Goal: Transaction & Acquisition: Purchase product/service

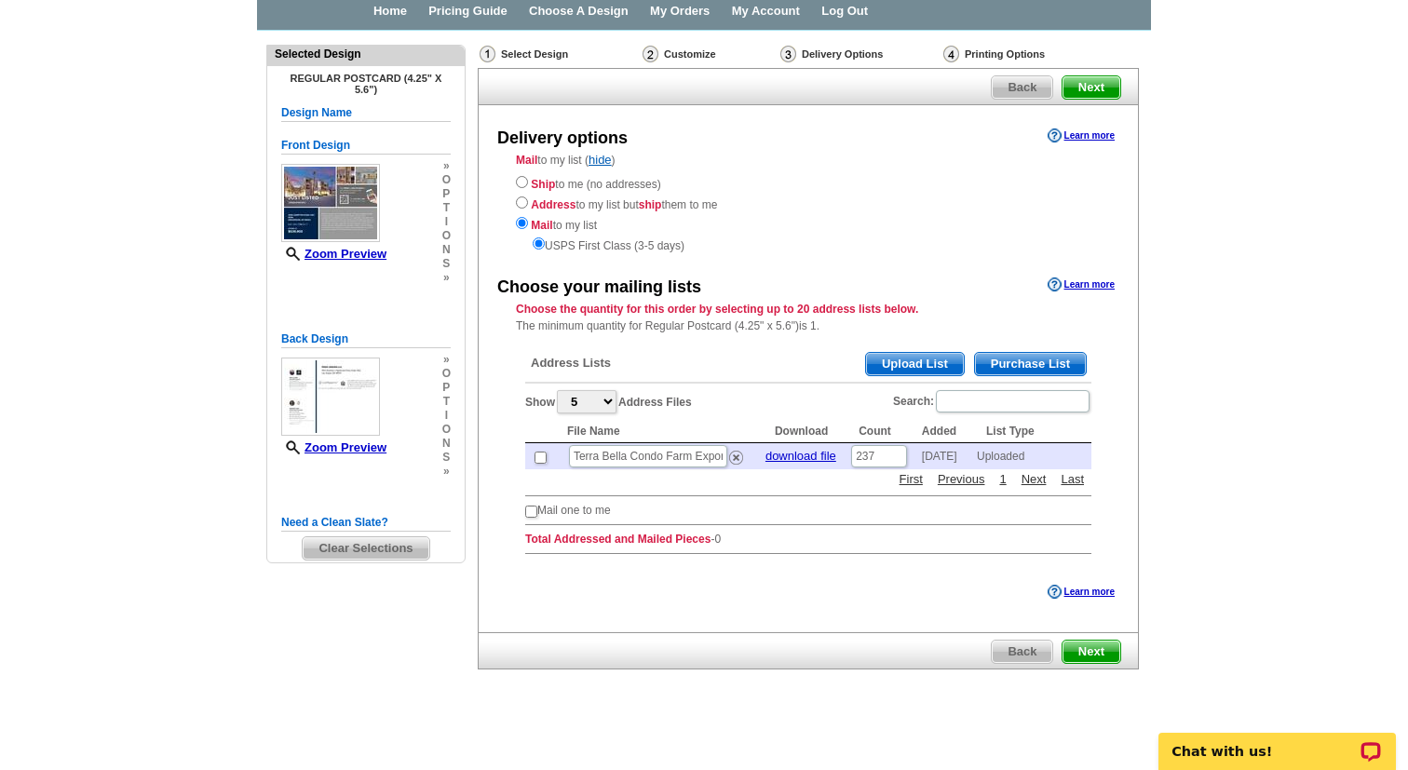
scroll to position [98, 0]
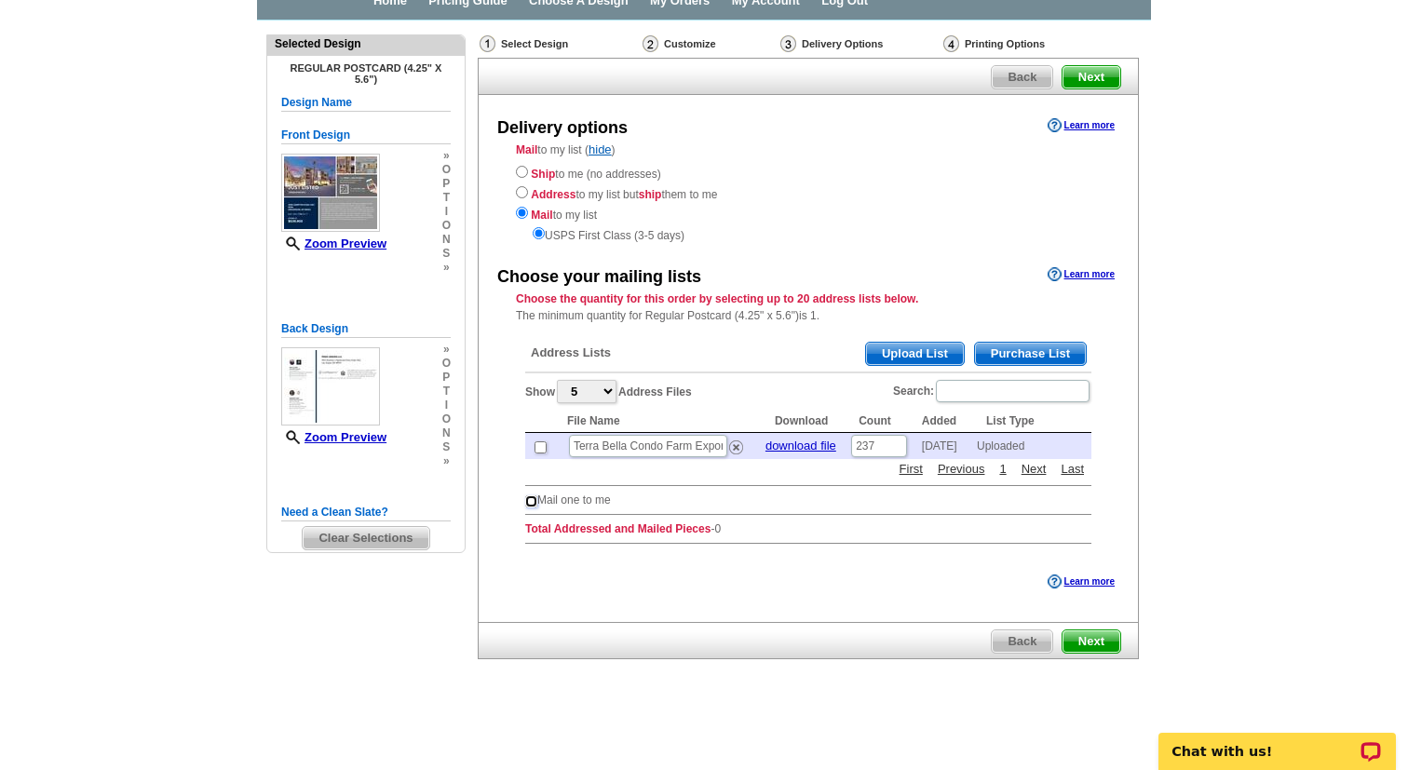
click at [530, 504] on input "checkbox" at bounding box center [531, 501] width 12 height 12
checkbox input "true"
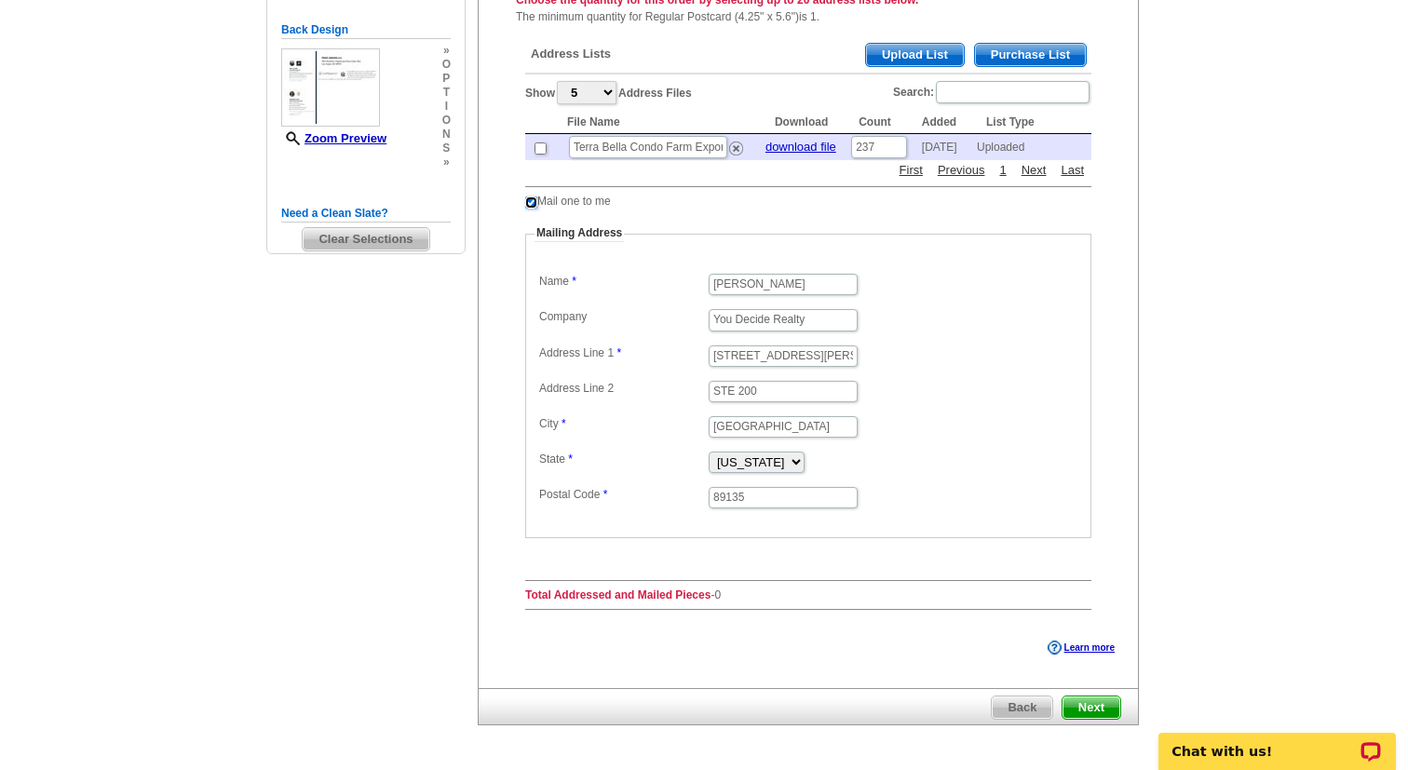
scroll to position [392, 0]
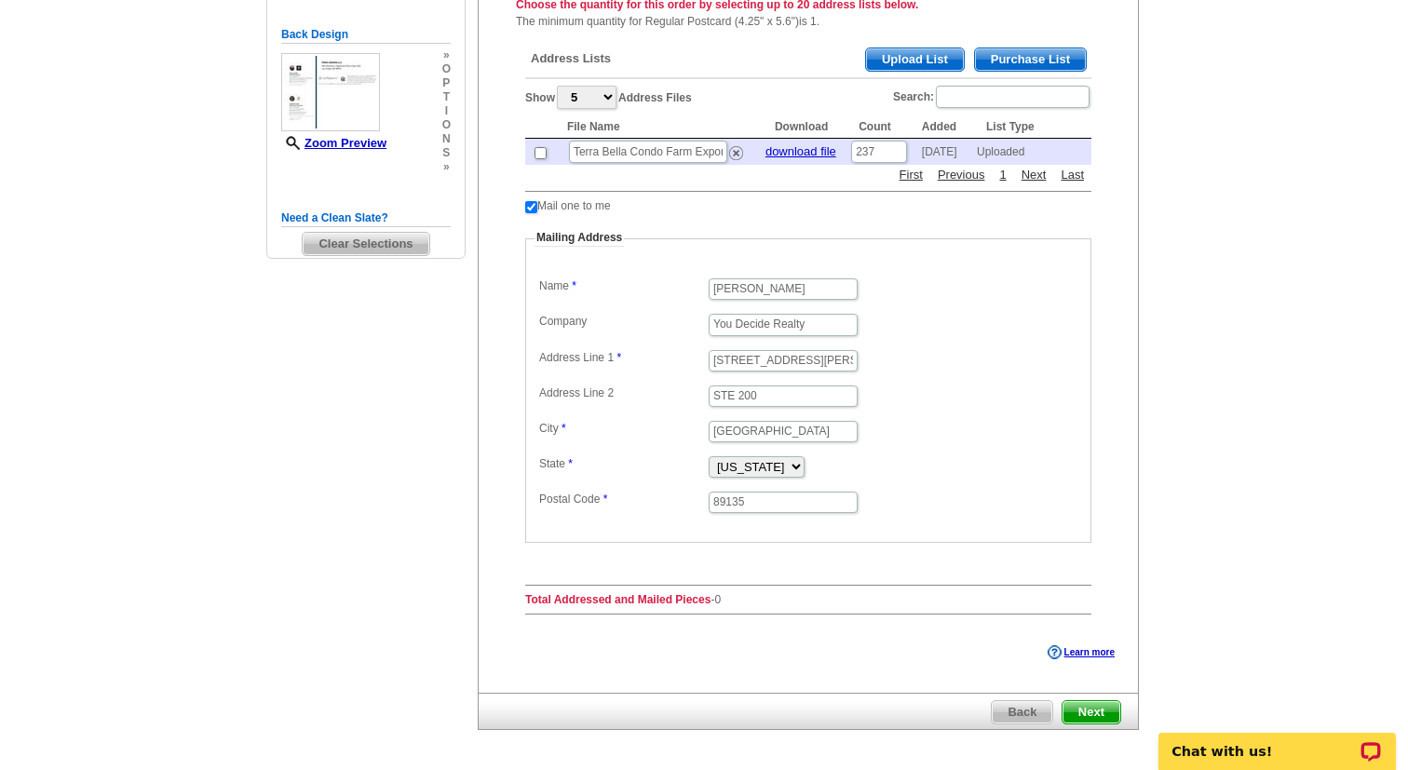
click at [1100, 708] on span "Next" at bounding box center [1091, 712] width 58 height 22
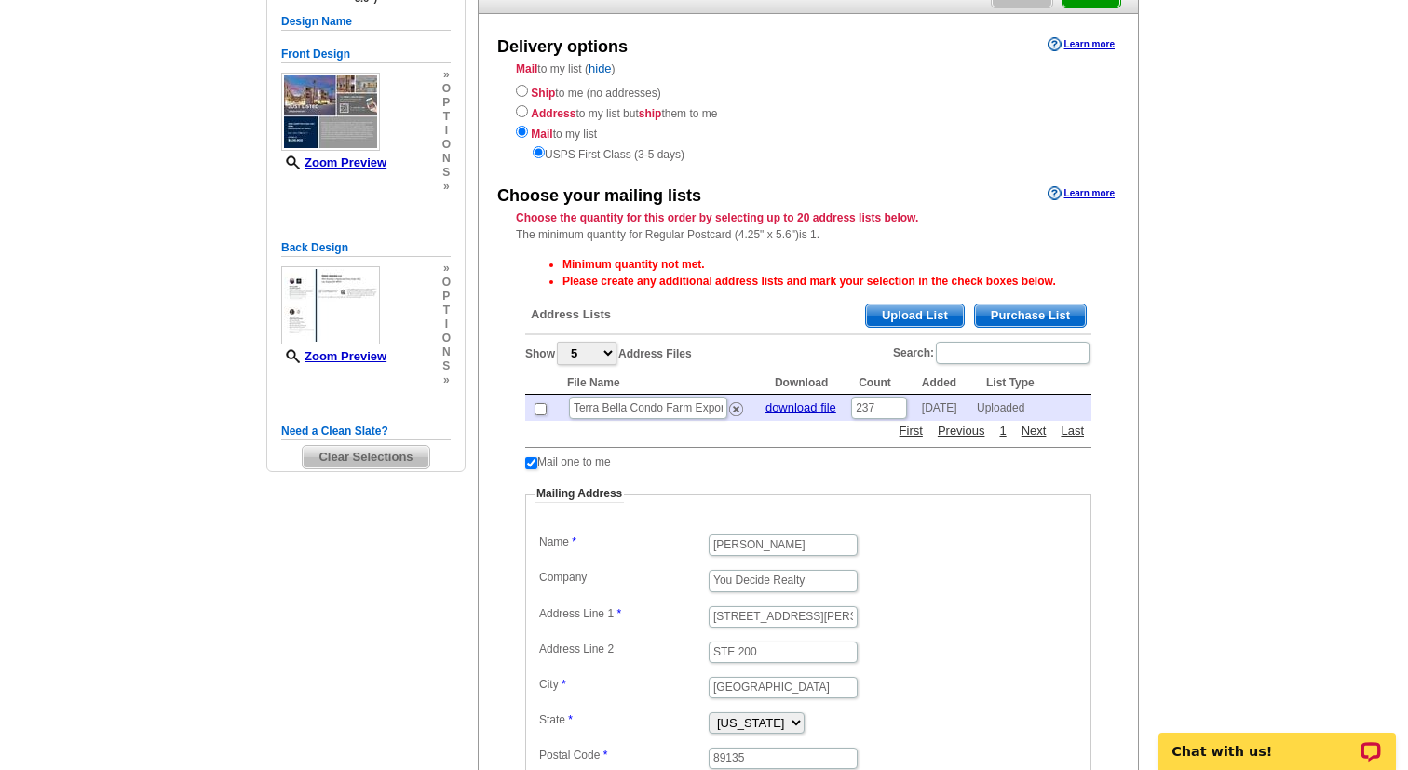
scroll to position [182, 0]
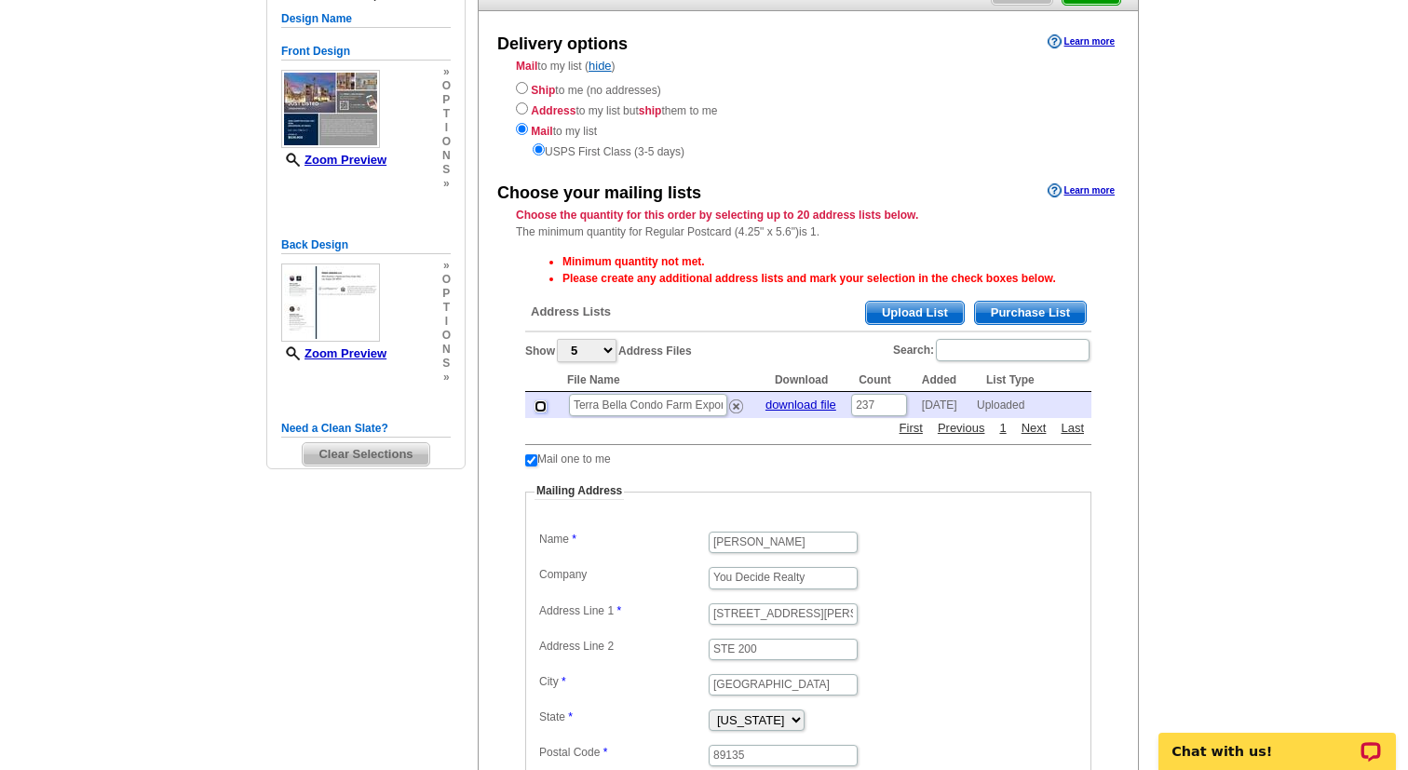
click at [541, 406] on input "checkbox" at bounding box center [540, 406] width 12 height 12
checkbox input "true"
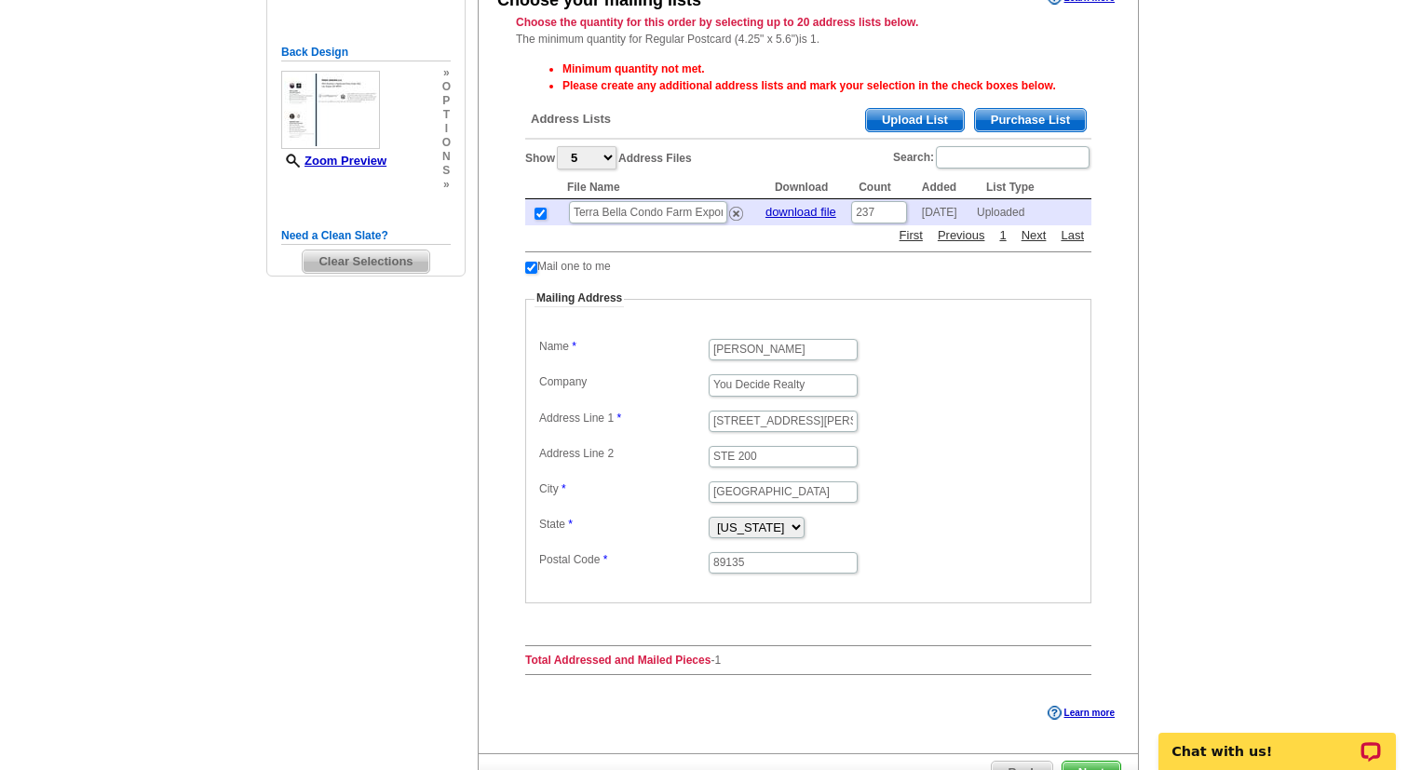
scroll to position [506, 0]
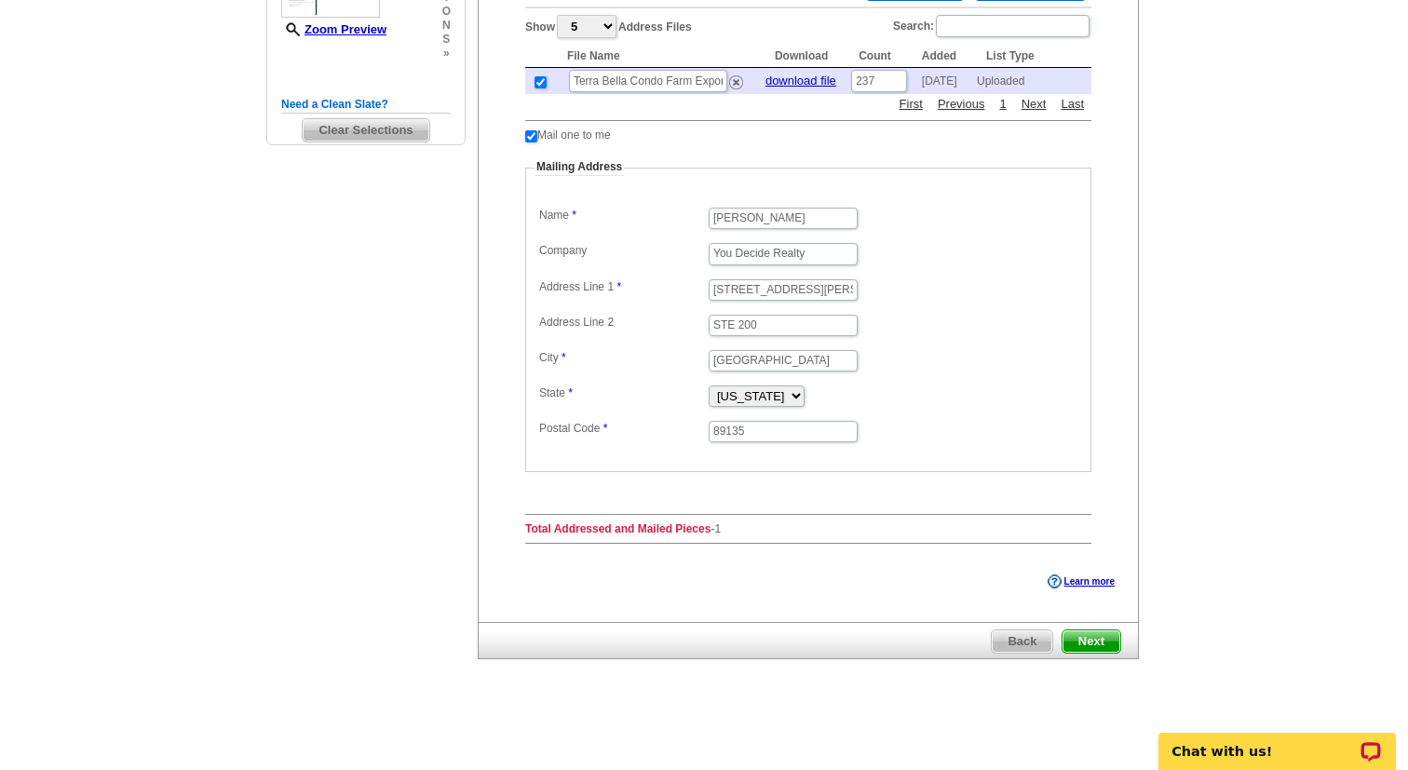
click at [1096, 641] on span "Next" at bounding box center [1091, 641] width 58 height 22
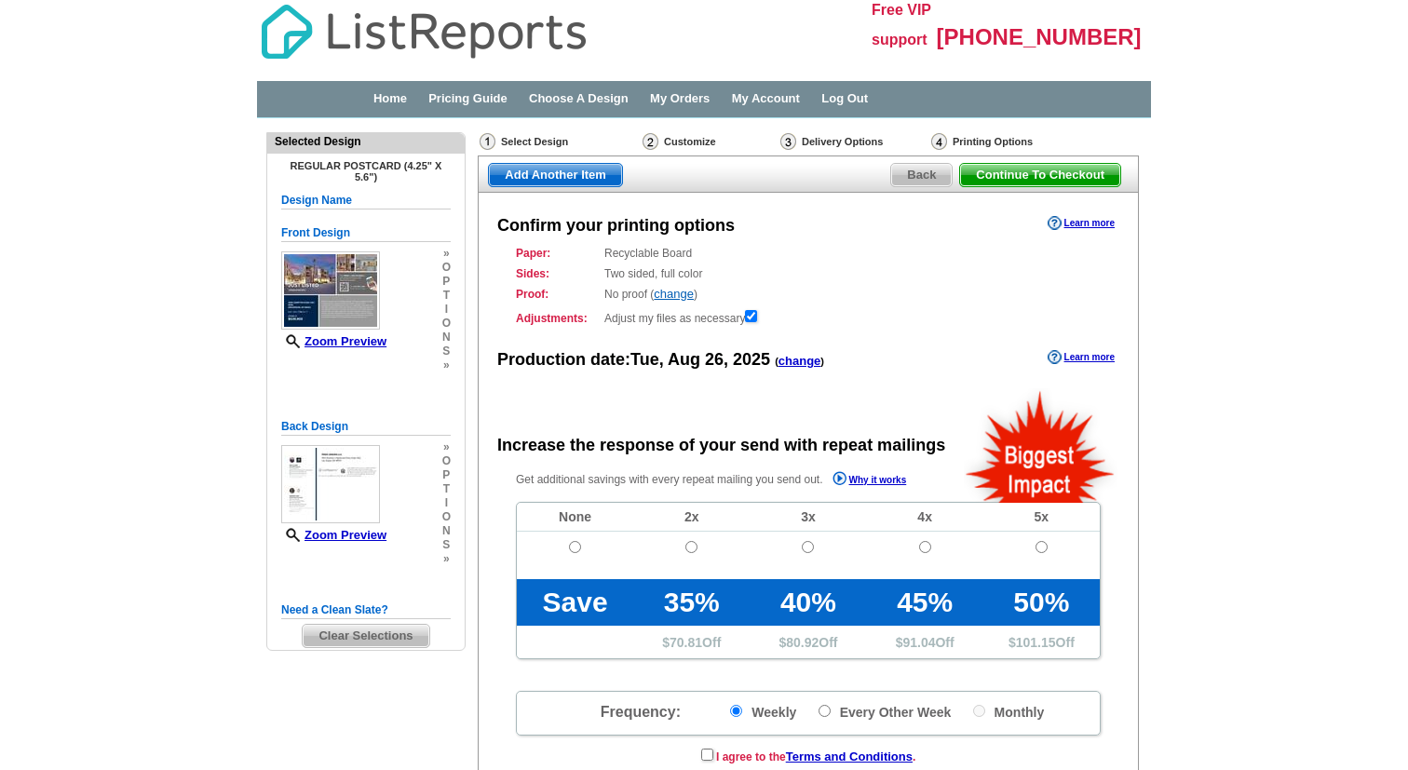
radio input "false"
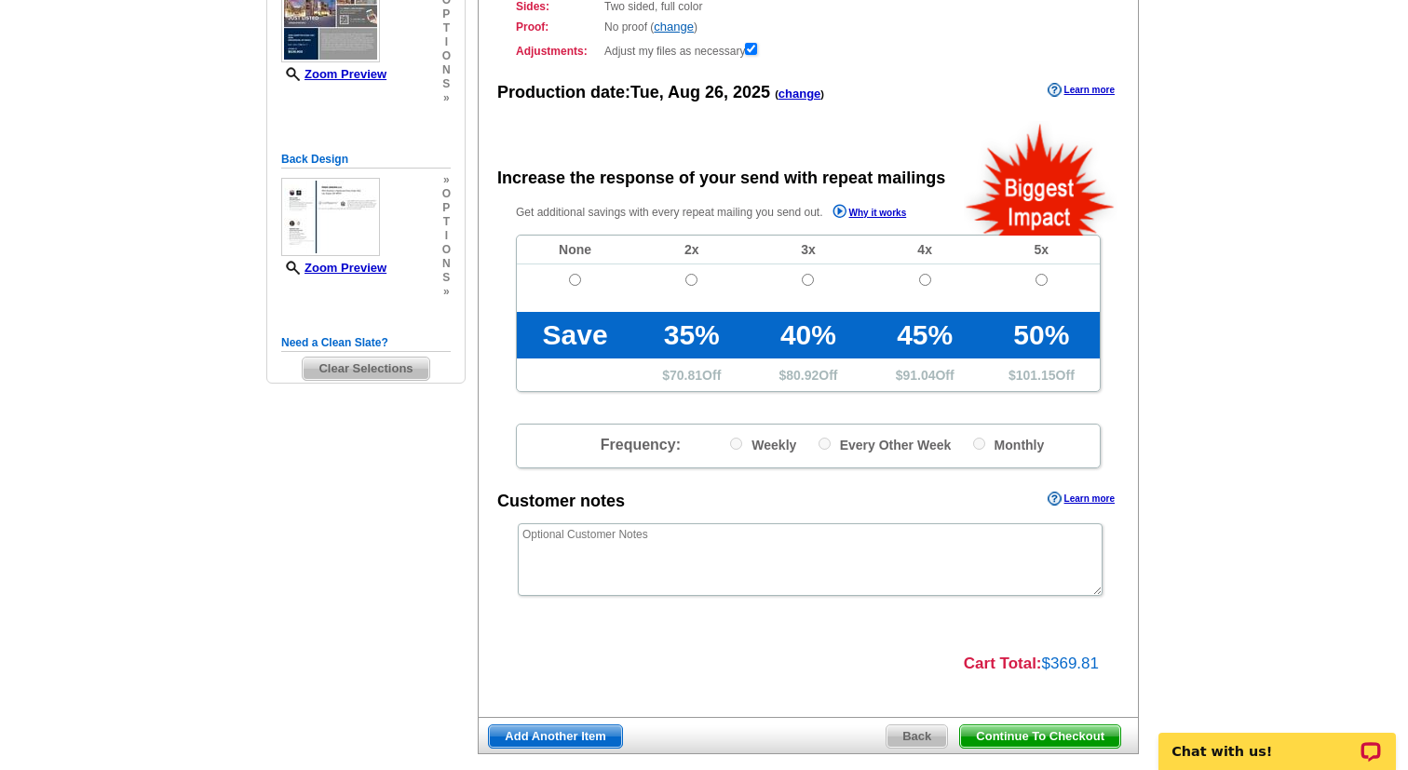
scroll to position [362, 0]
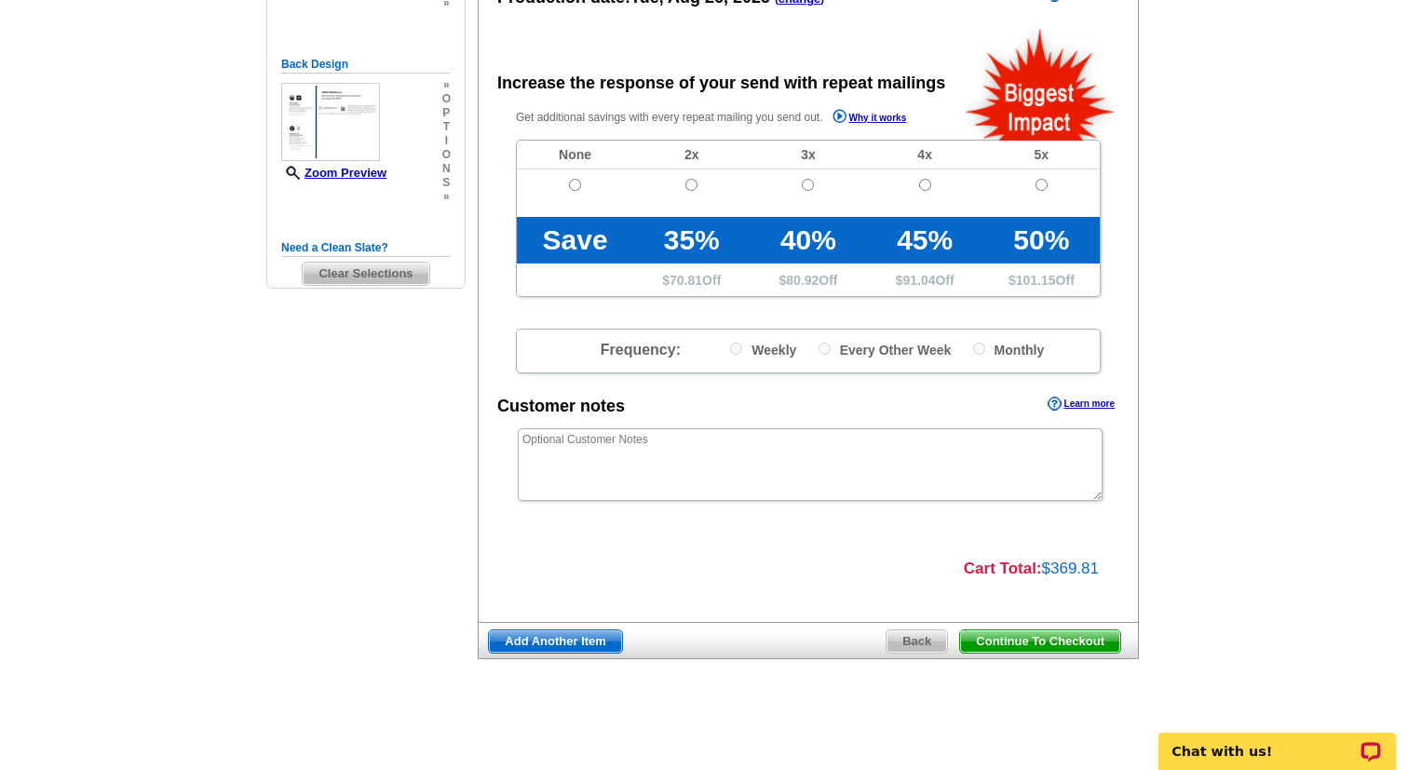
click at [1041, 642] on span "Continue To Checkout" at bounding box center [1040, 641] width 160 height 22
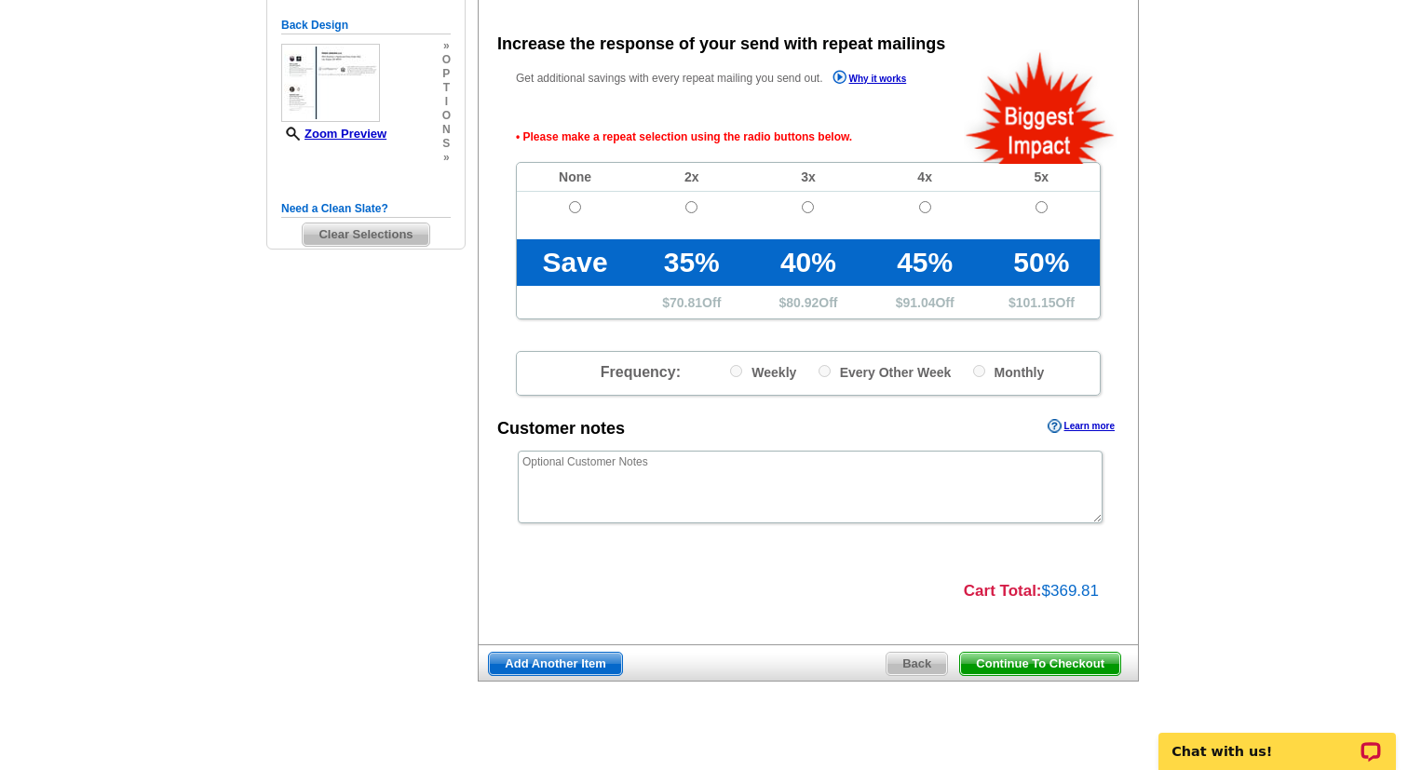
scroll to position [401, 0]
click at [1037, 666] on span "Continue To Checkout" at bounding box center [1040, 664] width 160 height 22
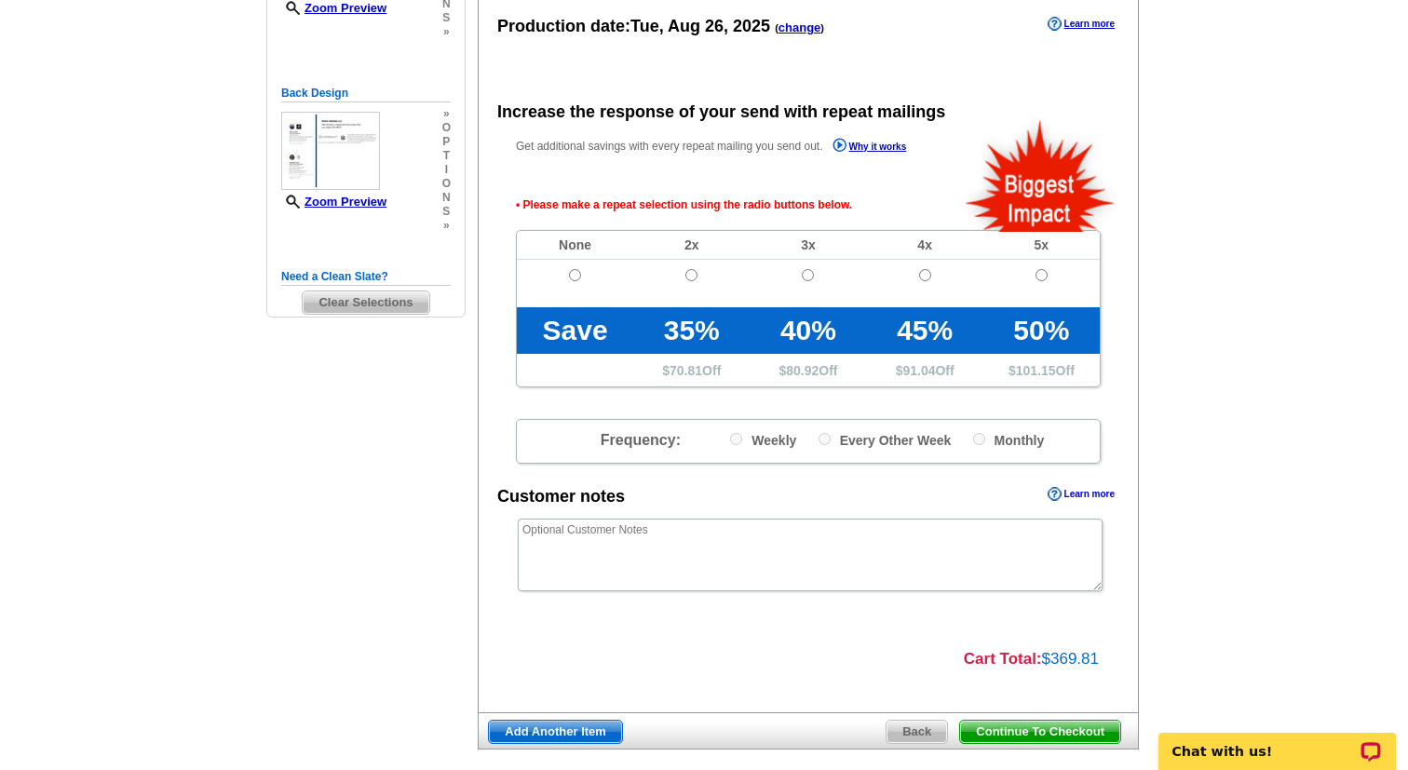
scroll to position [424, 0]
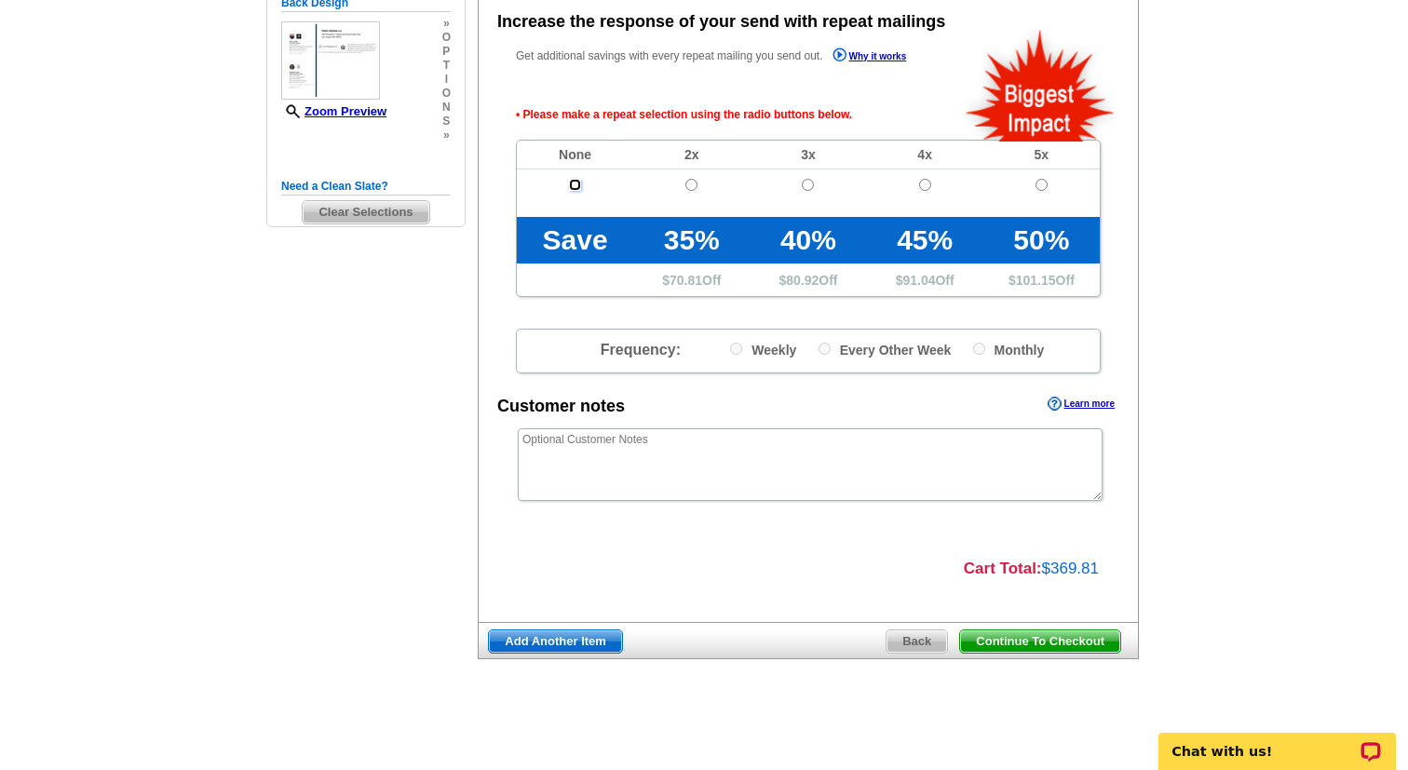
click at [574, 186] on input "radio" at bounding box center [575, 185] width 12 height 12
radio input "true"
click at [1064, 631] on span "Continue To Checkout" at bounding box center [1040, 641] width 160 height 22
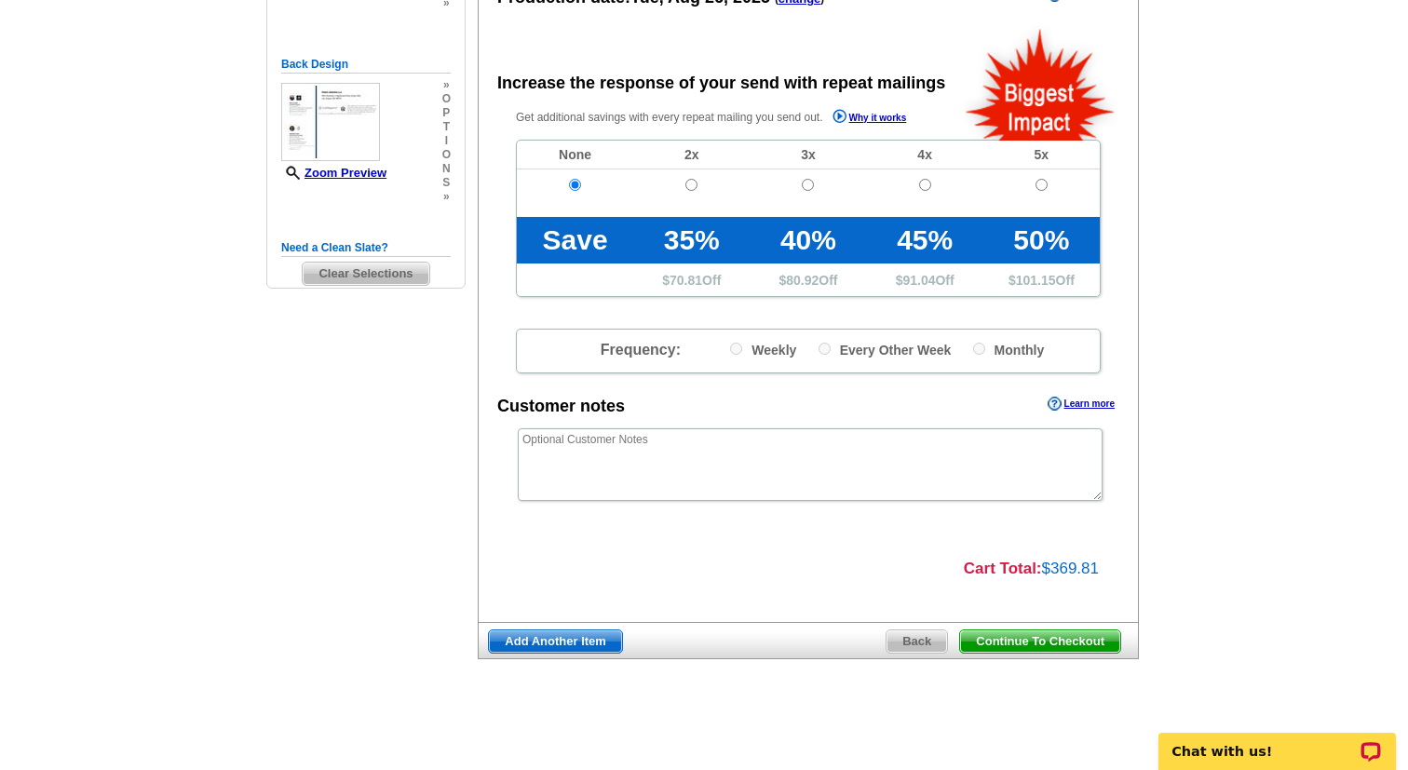
scroll to position [362, 0]
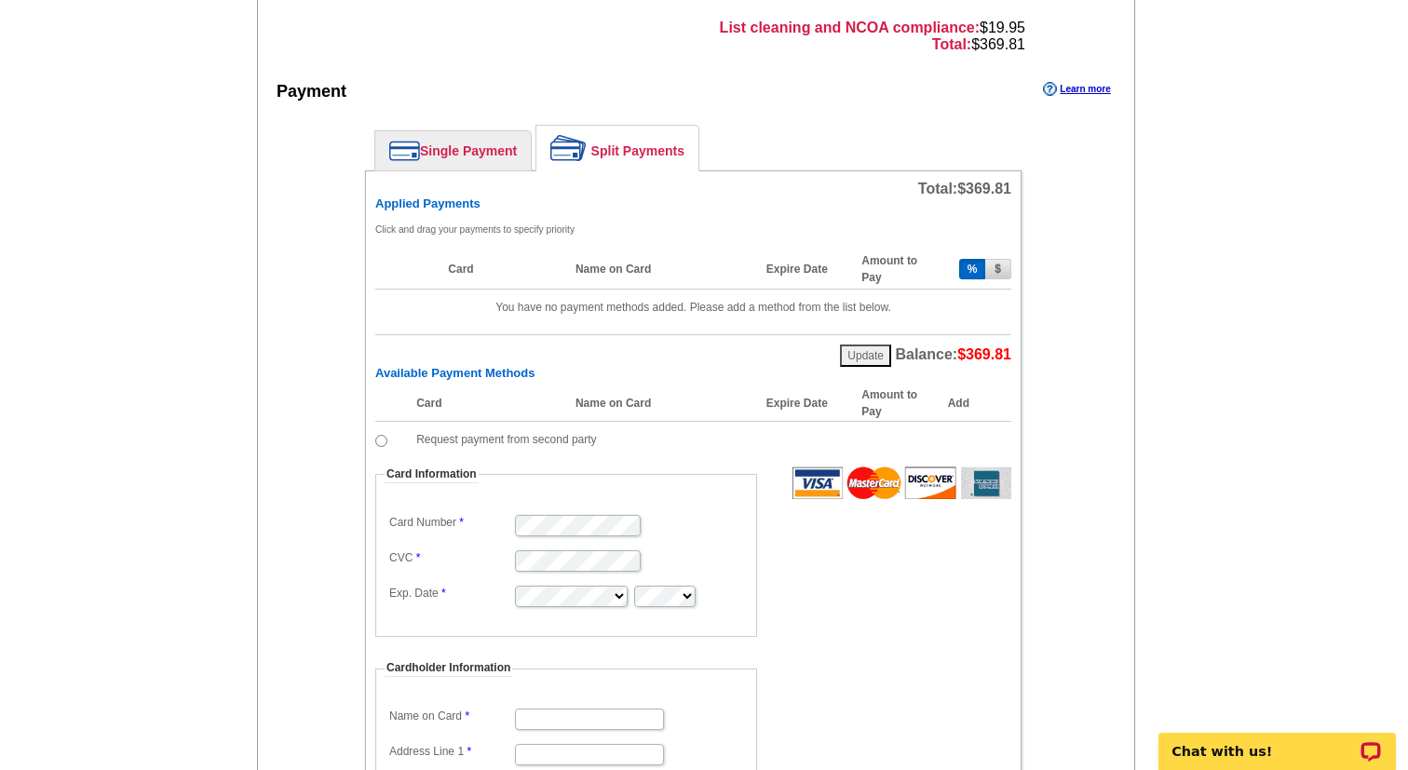
scroll to position [725, 0]
click at [623, 147] on link "Split Payments" at bounding box center [617, 147] width 162 height 45
click at [463, 150] on link "Single Payment" at bounding box center [452, 149] width 155 height 39
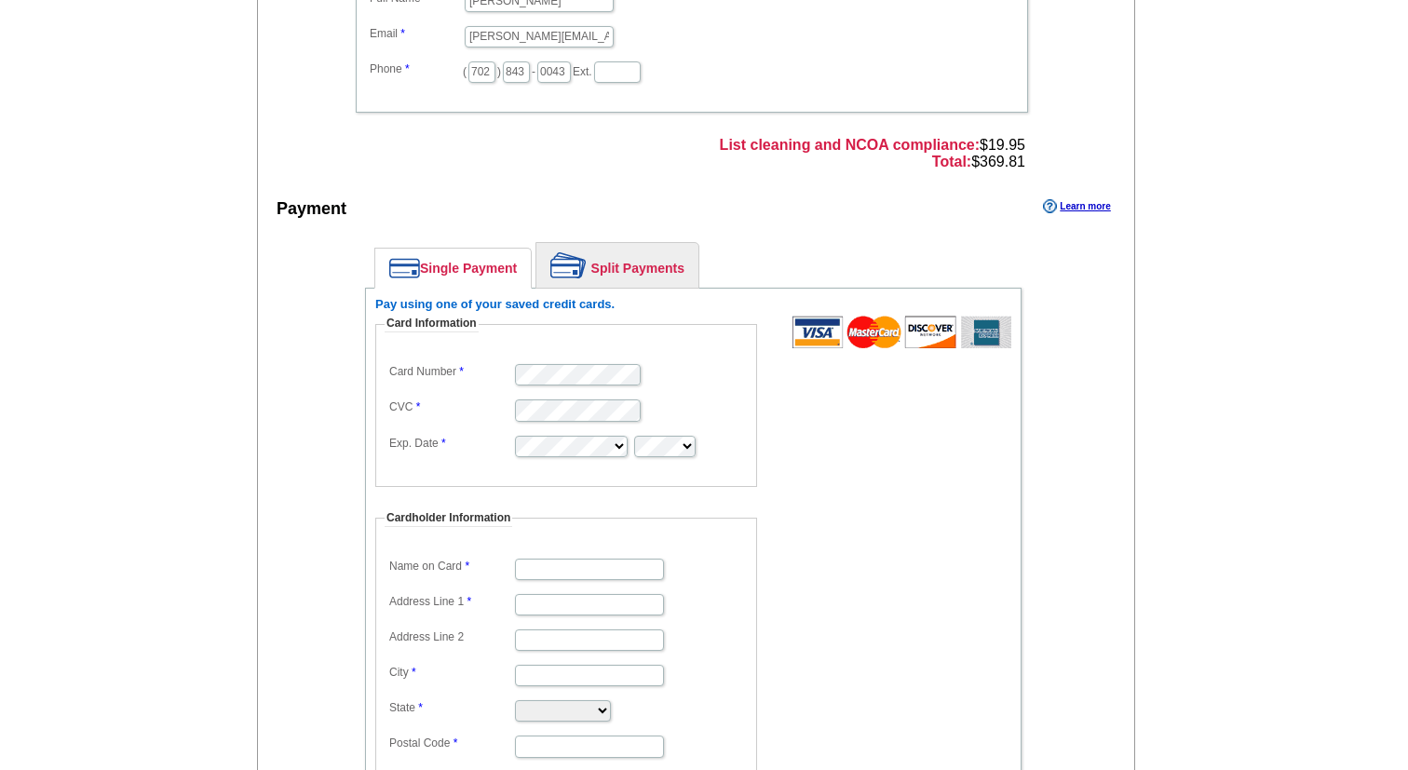
scroll to position [605, 0]
click at [615, 257] on link "Split Payments" at bounding box center [617, 267] width 162 height 45
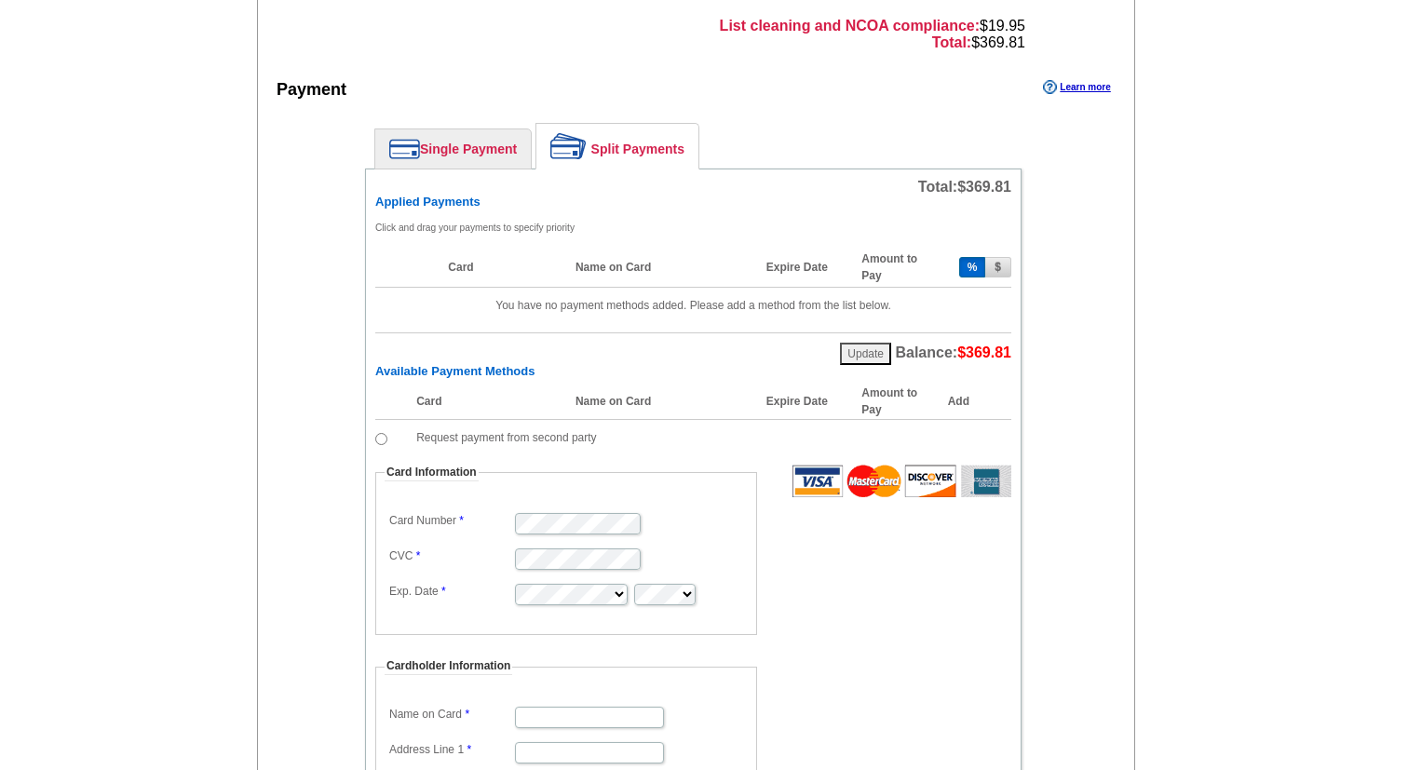
scroll to position [713, 0]
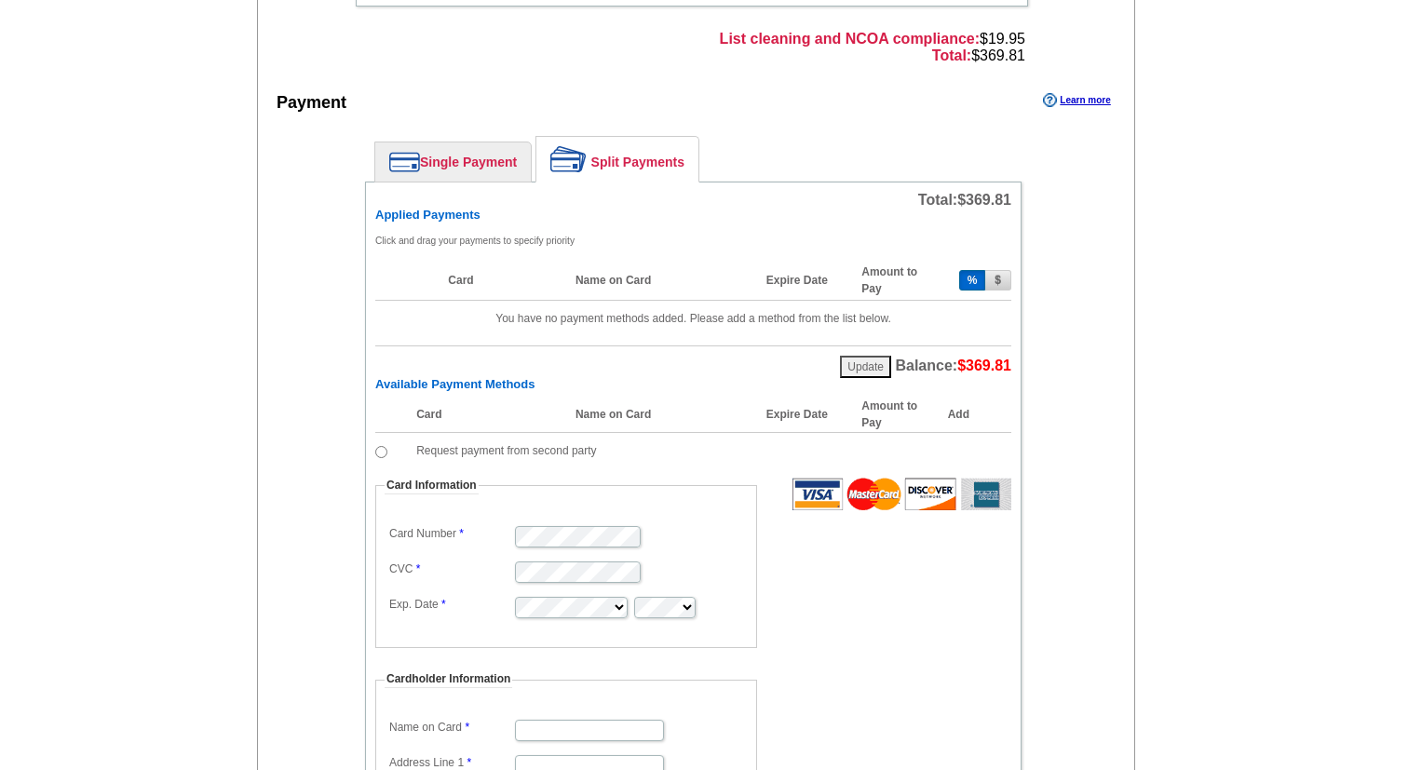
click at [863, 367] on button "Update" at bounding box center [865, 367] width 51 height 22
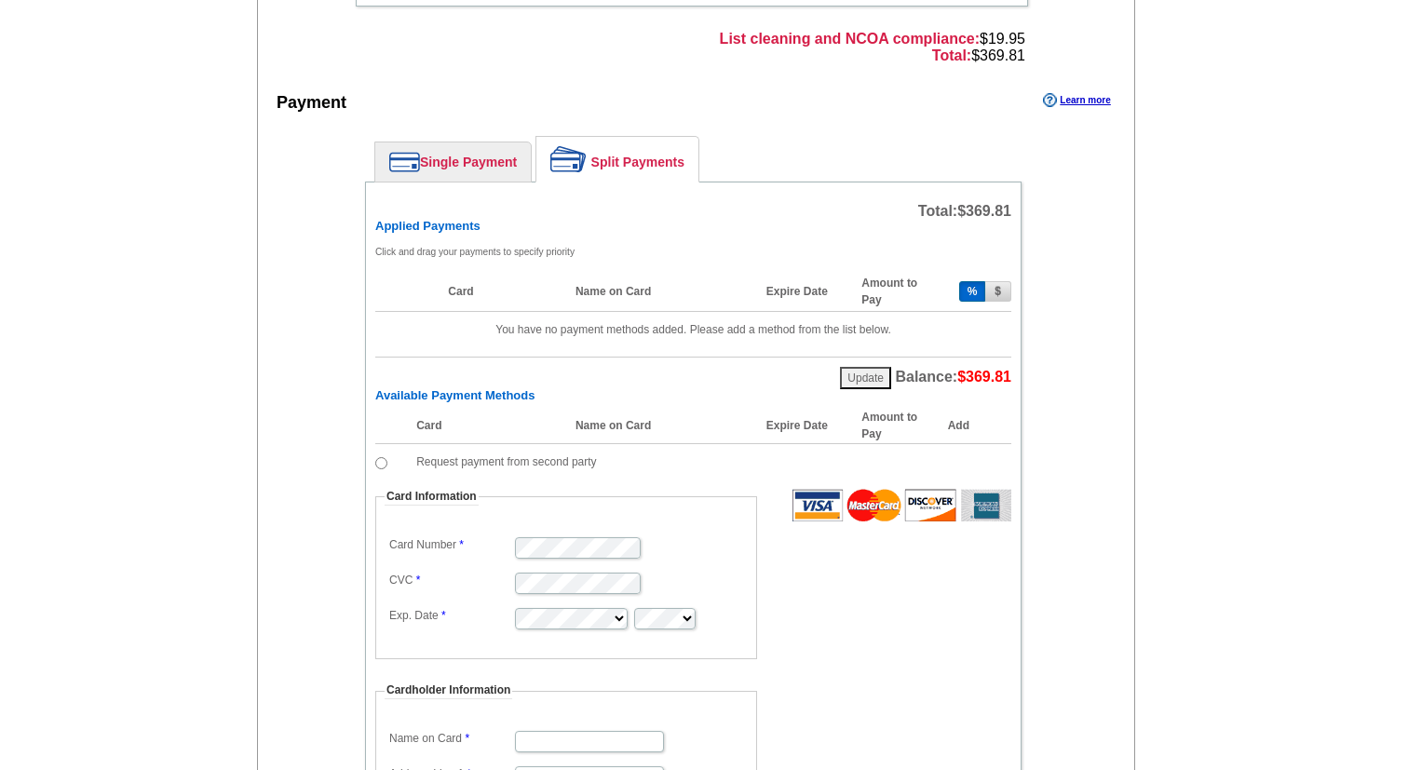
click at [977, 288] on button "%" at bounding box center [972, 291] width 27 height 20
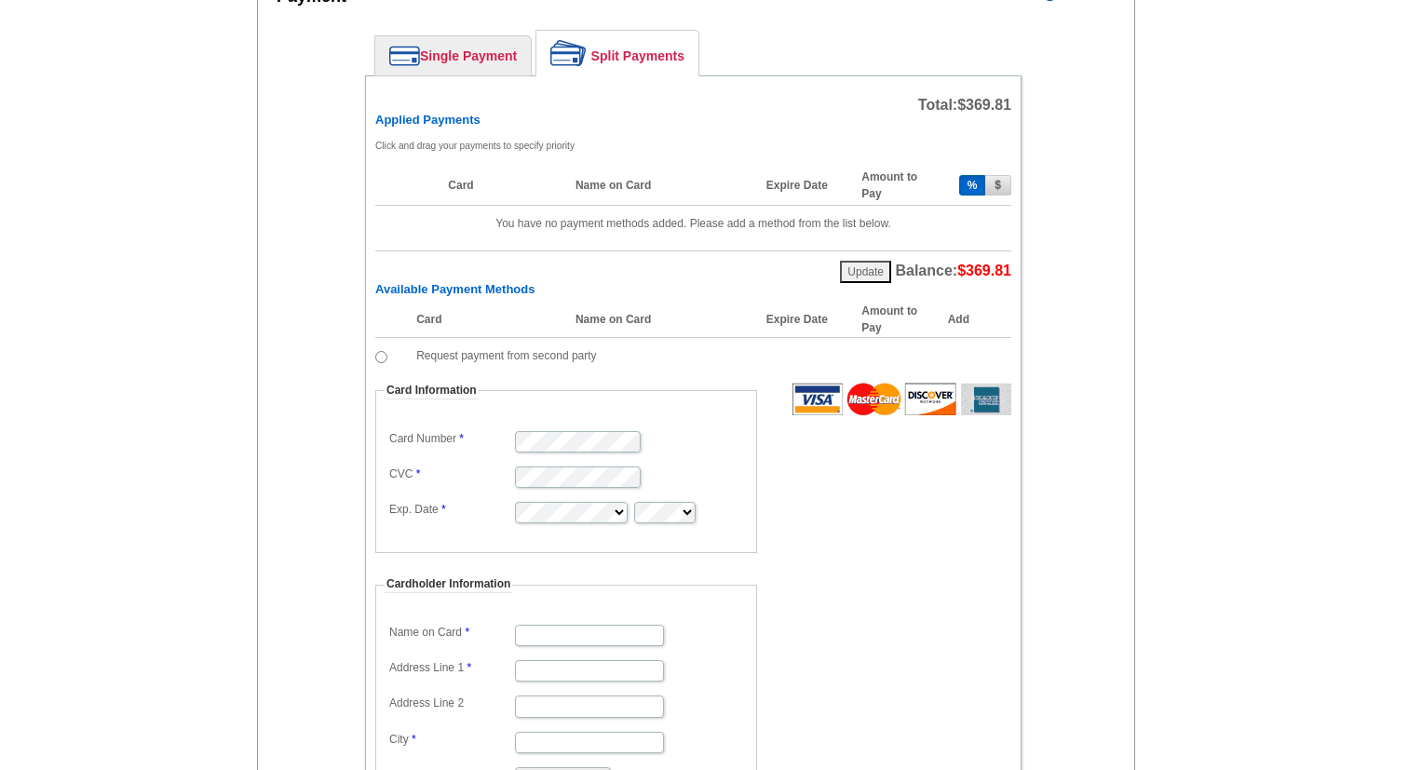
scroll to position [818, 0]
click at [995, 182] on button "$" at bounding box center [998, 186] width 26 height 20
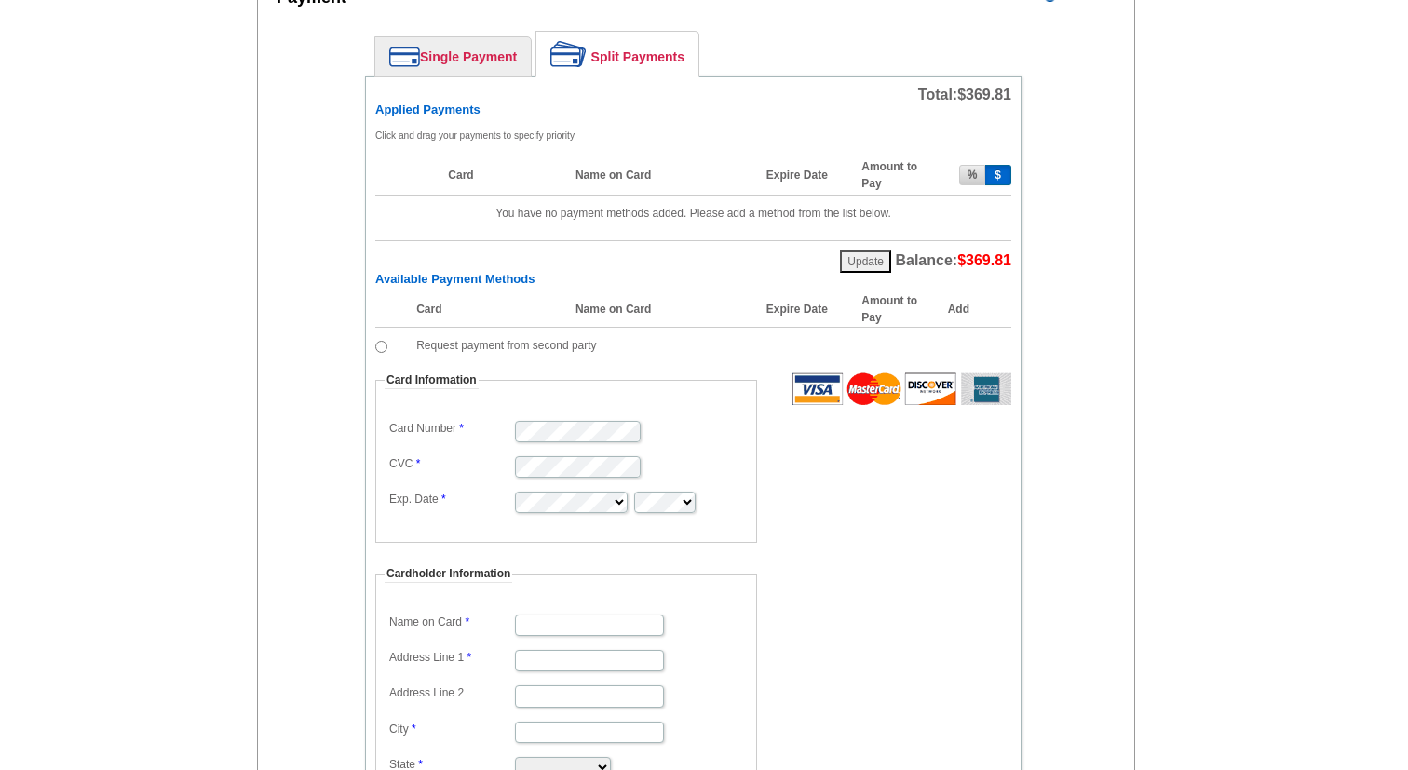
click at [744, 213] on td "You have no payment methods added. Please add a method from the list below." at bounding box center [693, 214] width 636 height 36
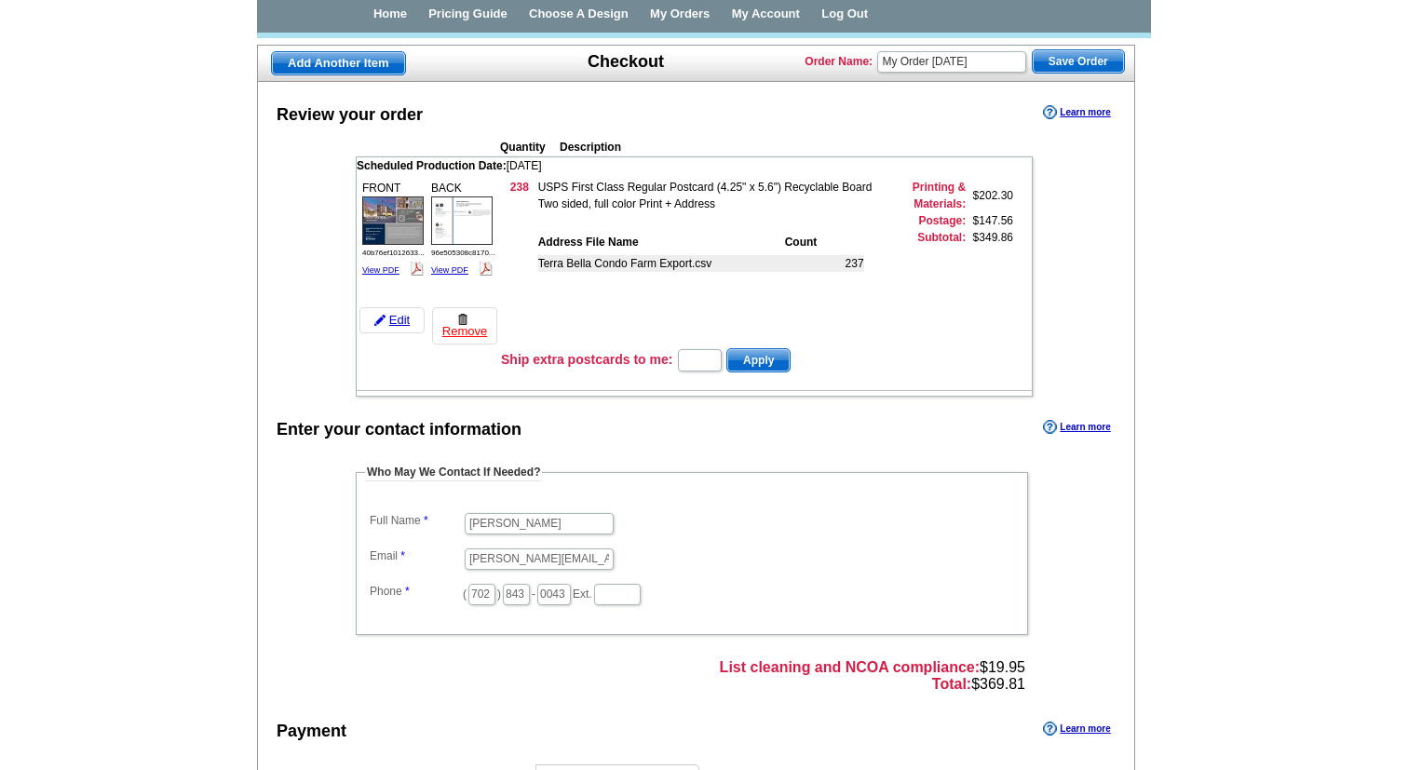
scroll to position [87, 0]
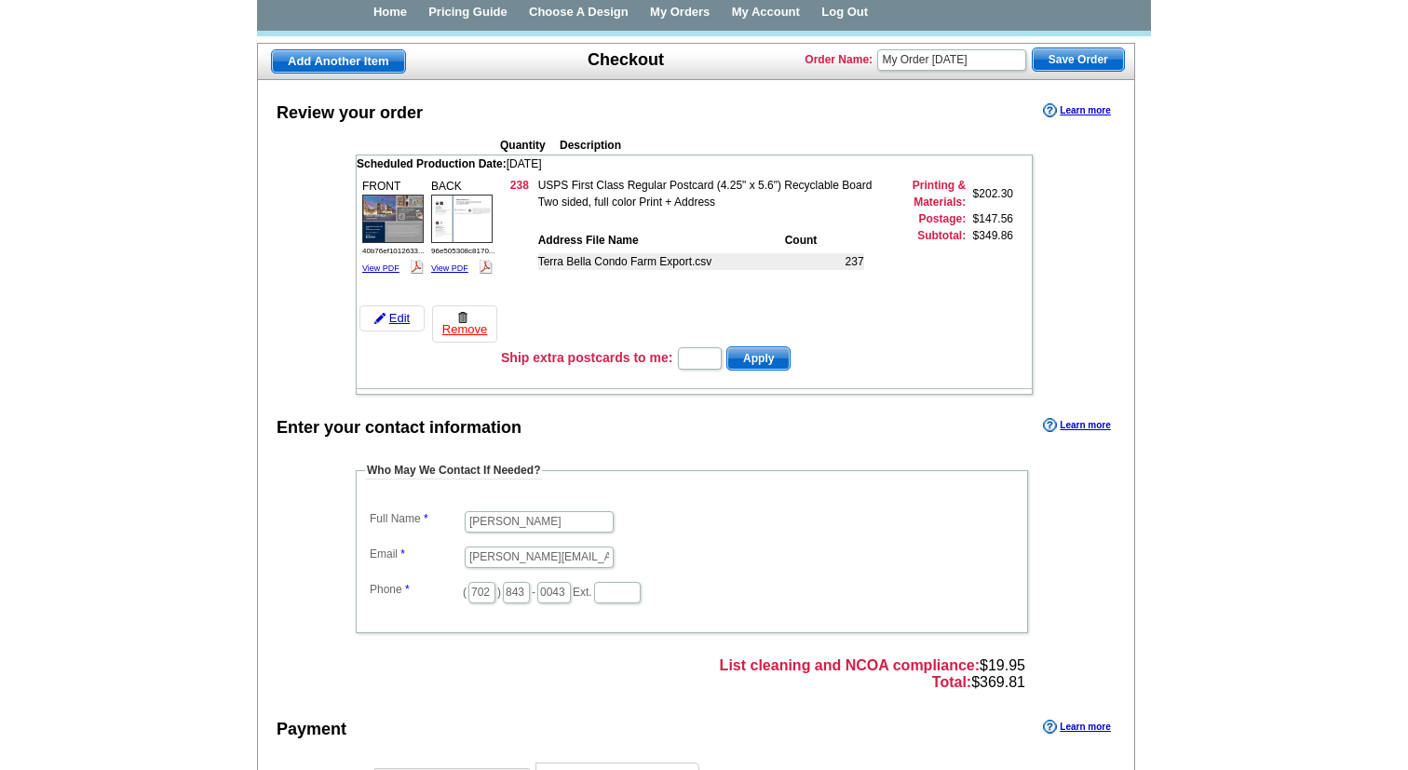
click at [736, 190] on td "USPS First Class Regular Postcard (4.25" x 5.6") Recyclable Board Two sided, fu…" at bounding box center [712, 194] width 349 height 34
click at [403, 312] on link "Edit" at bounding box center [391, 318] width 65 height 26
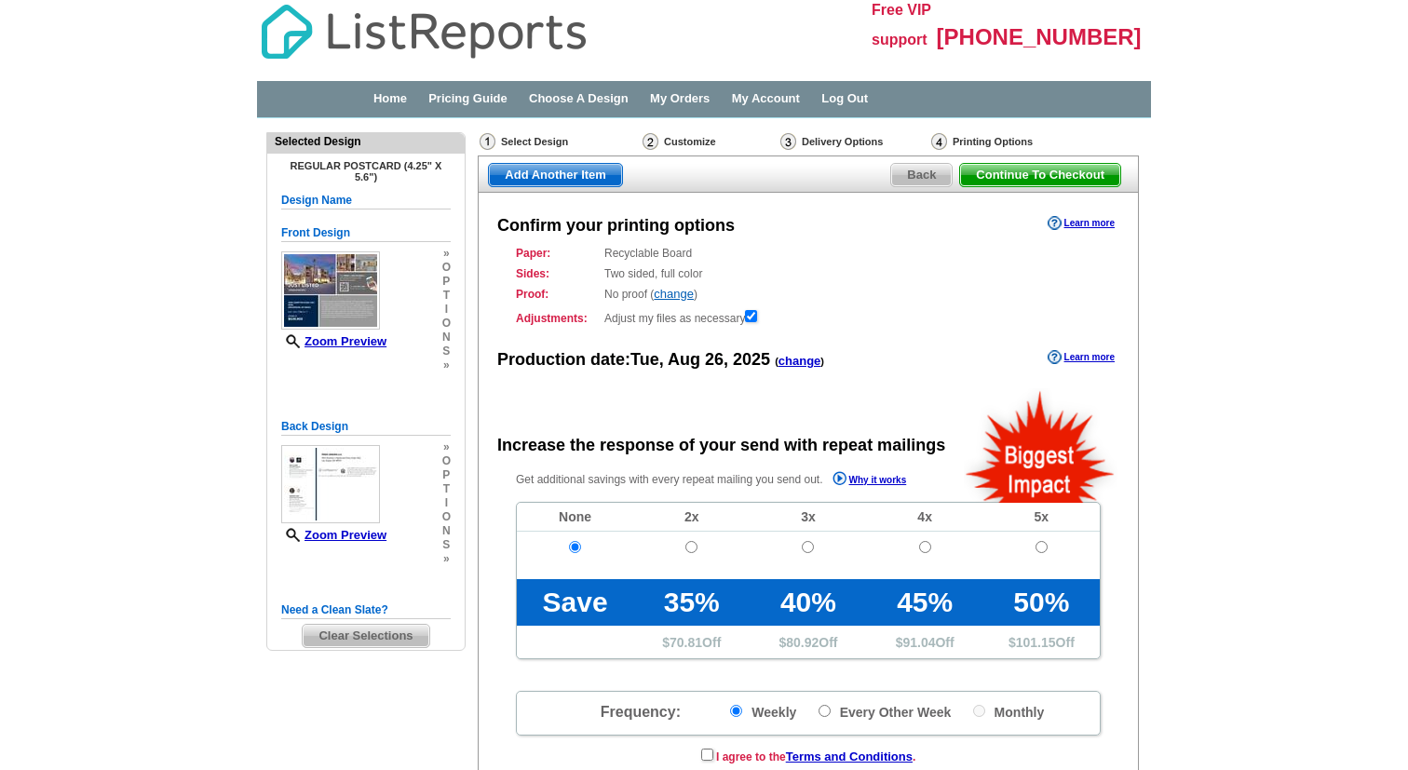
radio input "false"
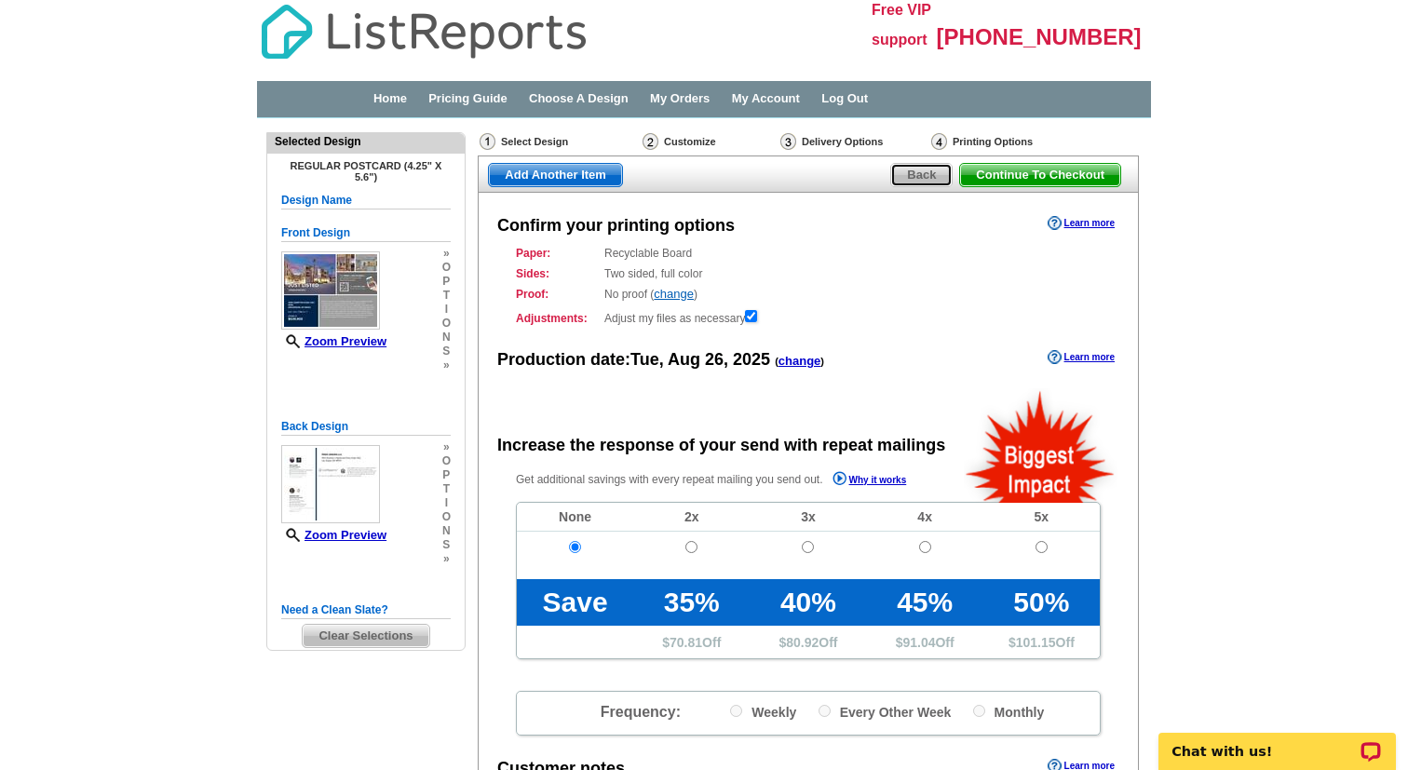
click at [912, 172] on span "Back" at bounding box center [921, 175] width 61 height 22
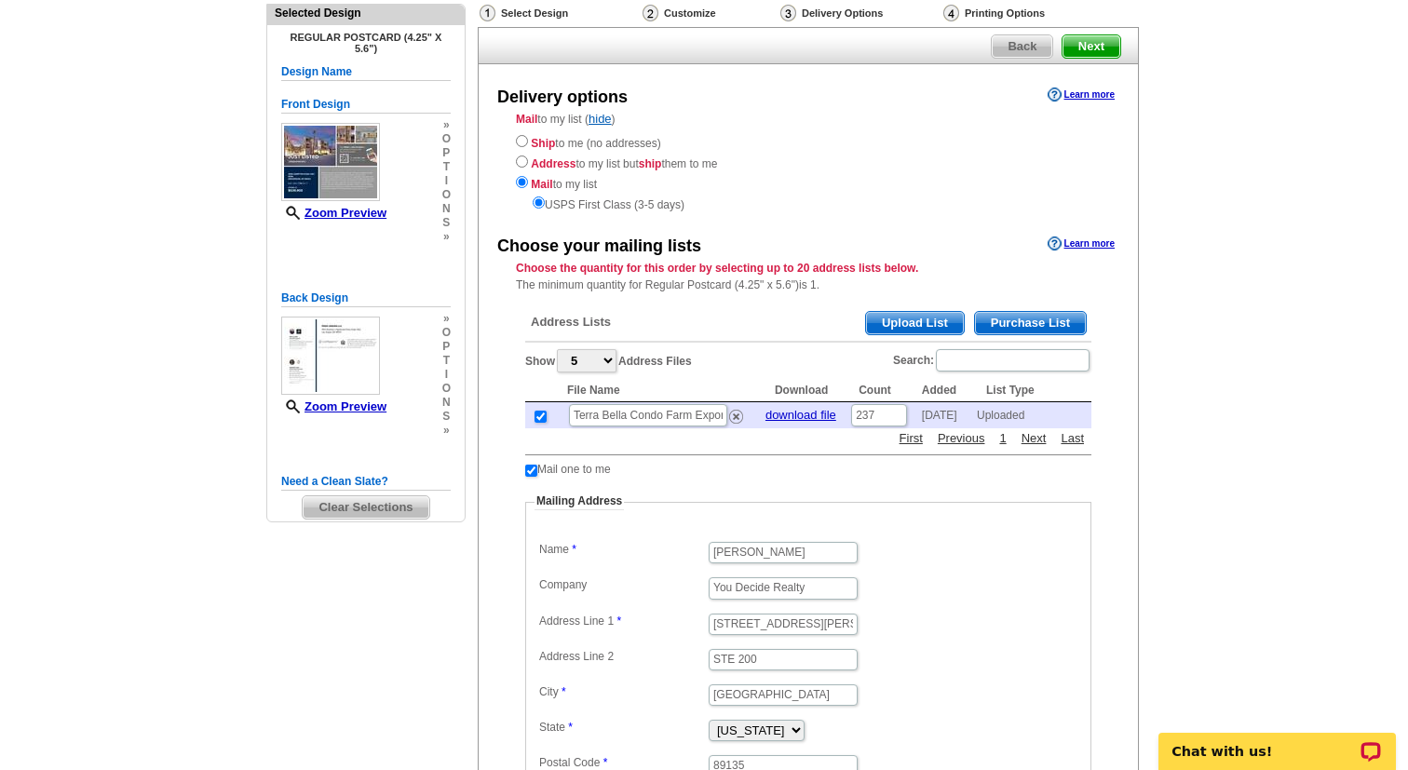
scroll to position [134, 0]
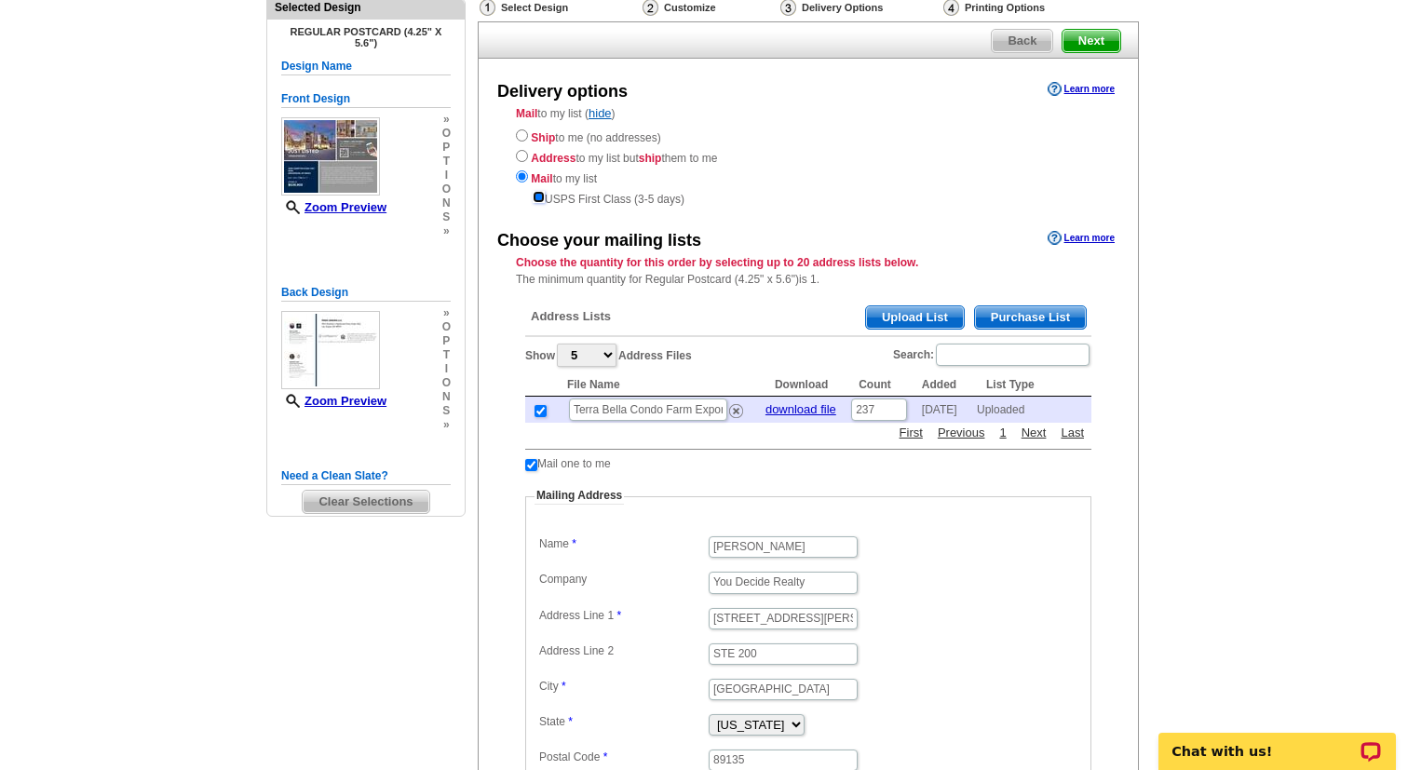
click at [537, 197] on input "radio" at bounding box center [539, 197] width 12 height 12
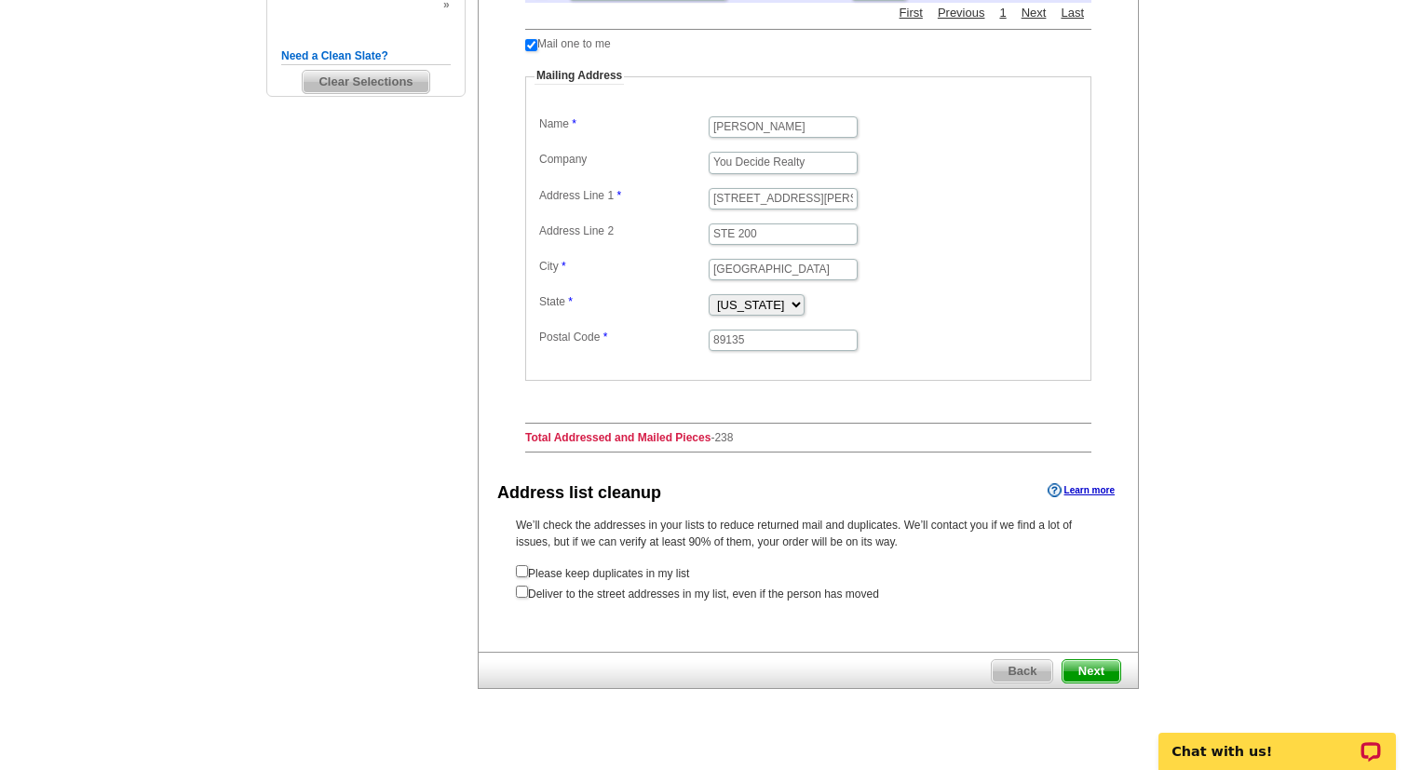
scroll to position [559, 0]
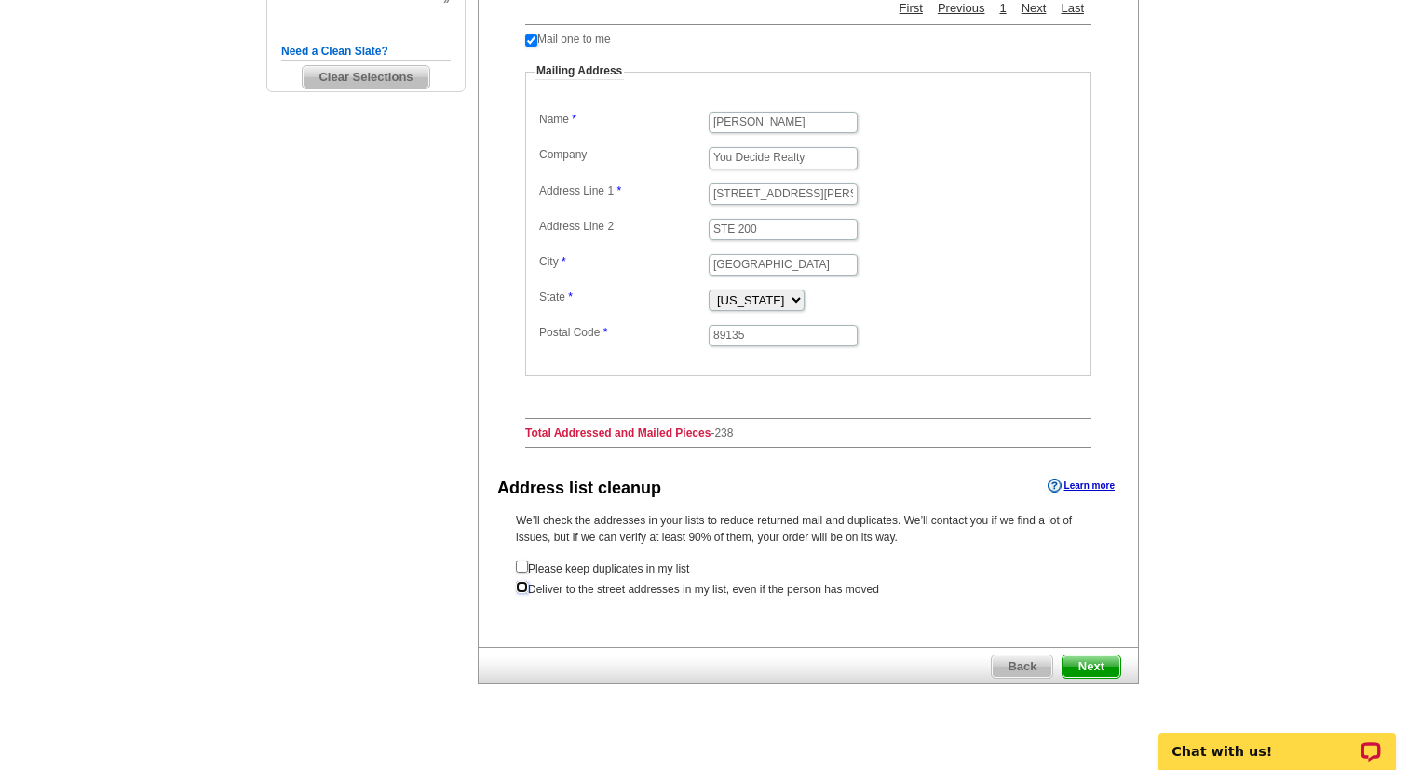
click at [519, 588] on input "checkbox" at bounding box center [522, 587] width 12 height 12
checkbox input "true"
radio input "true"
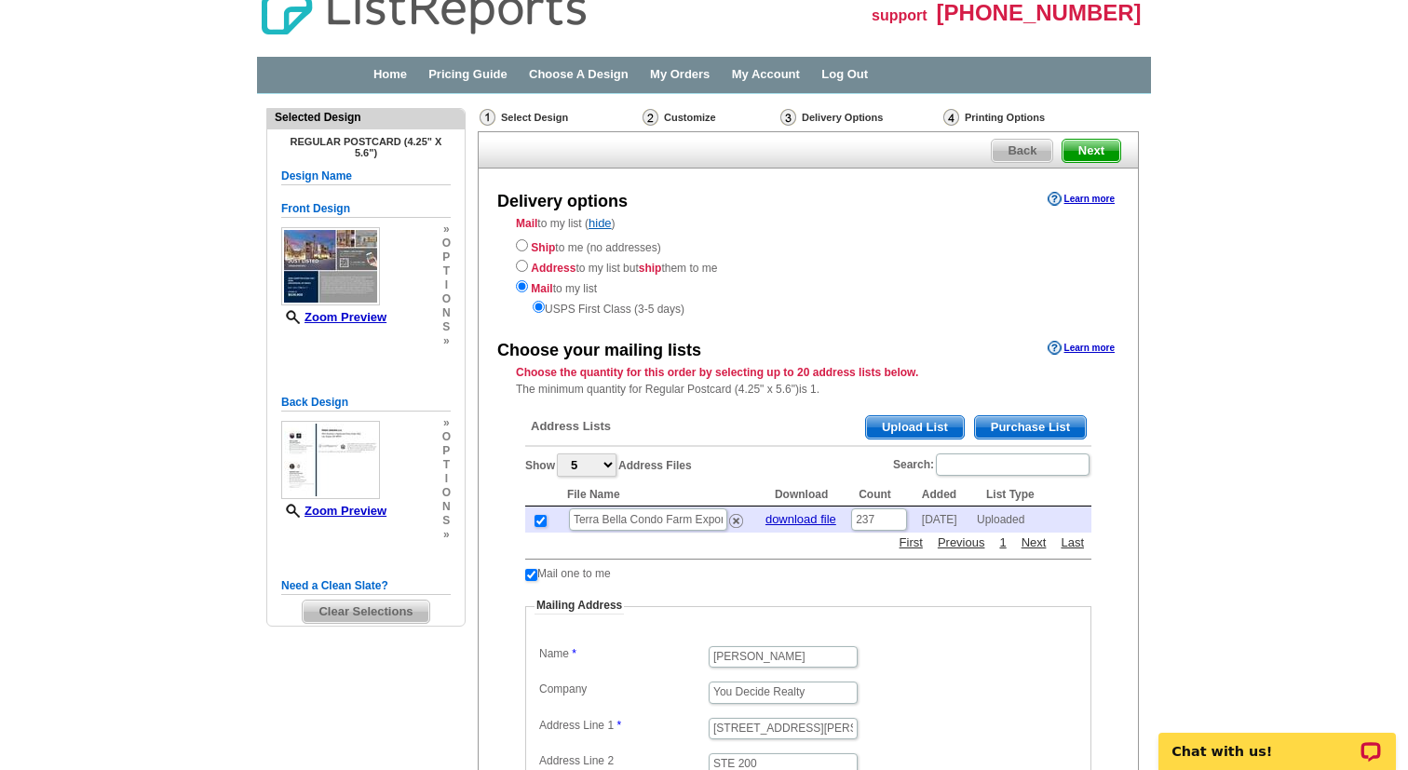
scroll to position [0, 0]
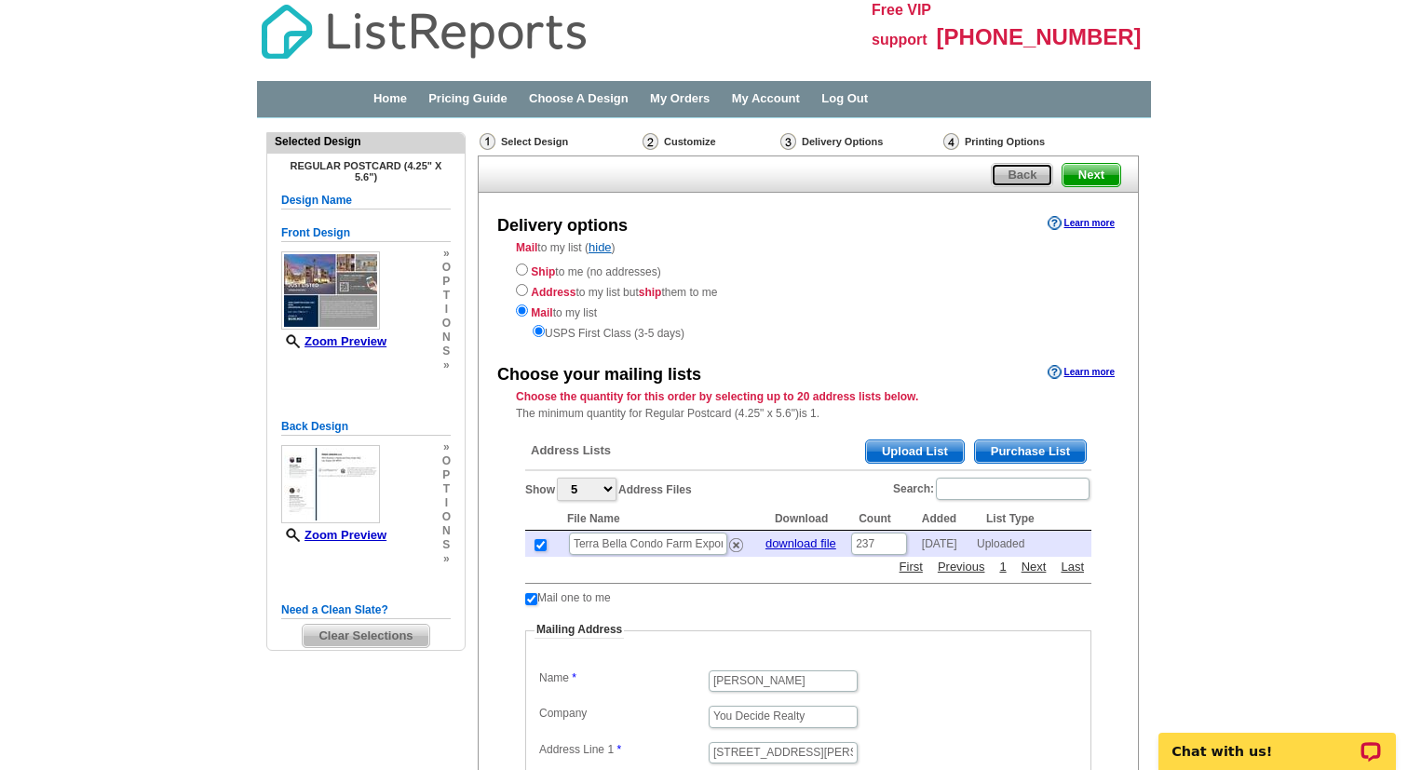
click at [1021, 175] on span "Back" at bounding box center [1022, 175] width 61 height 22
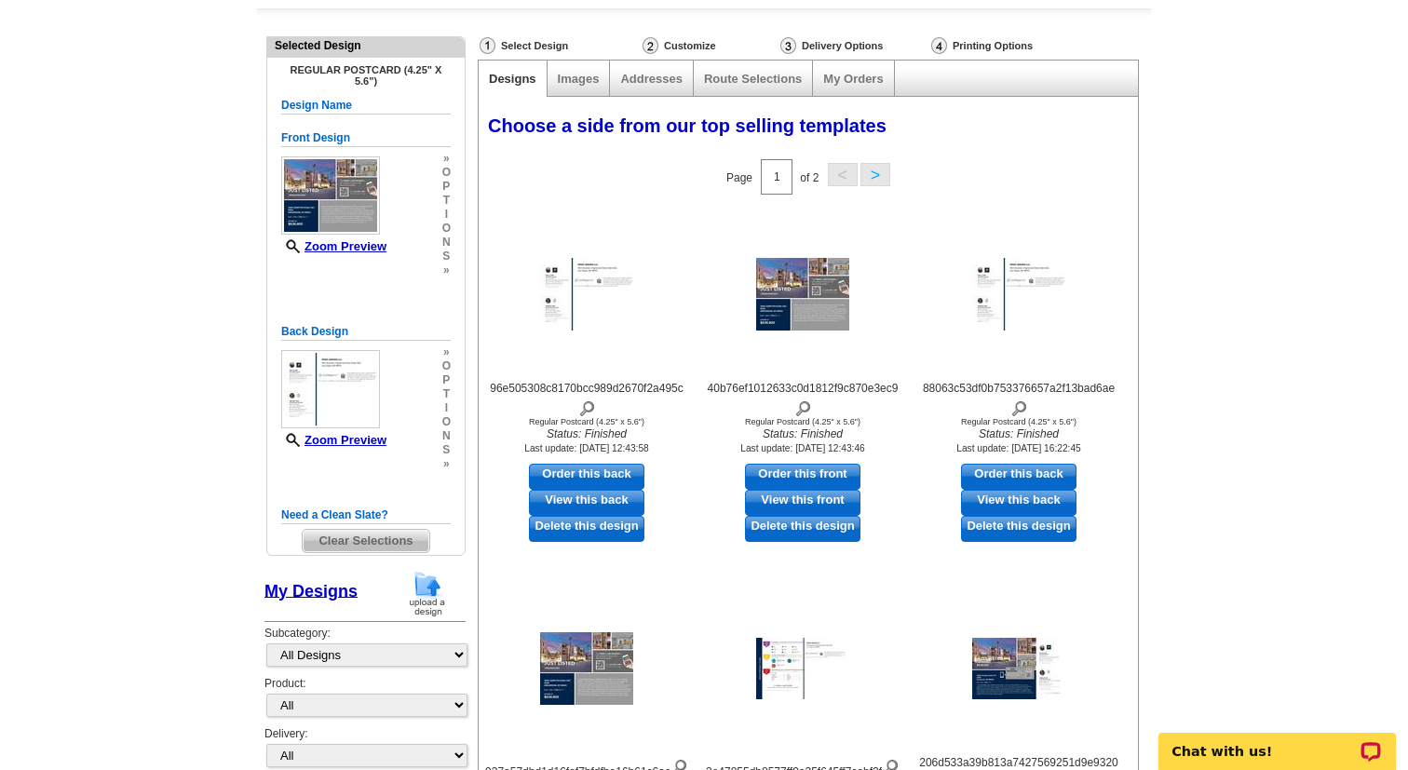
scroll to position [166, 0]
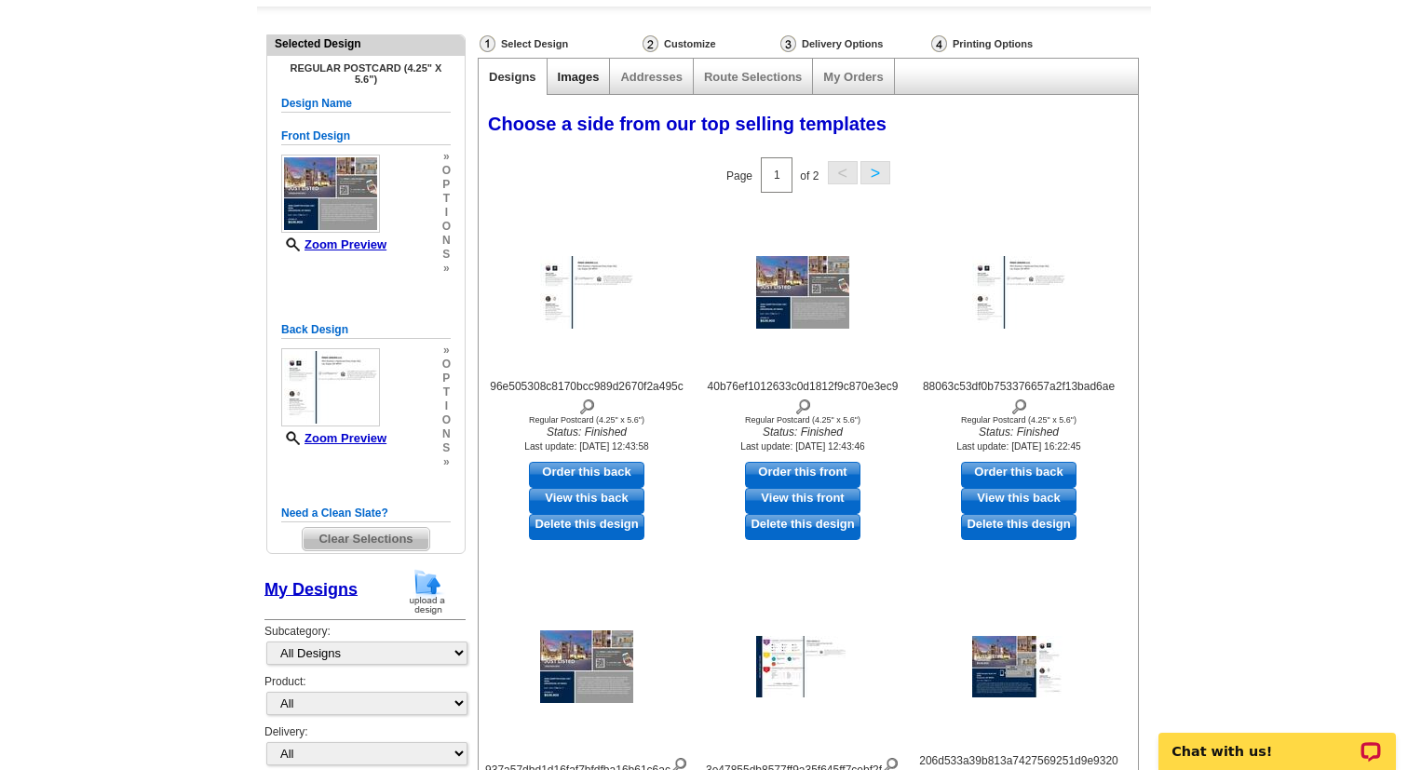
click at [586, 80] on link "Images" at bounding box center [579, 77] width 42 height 14
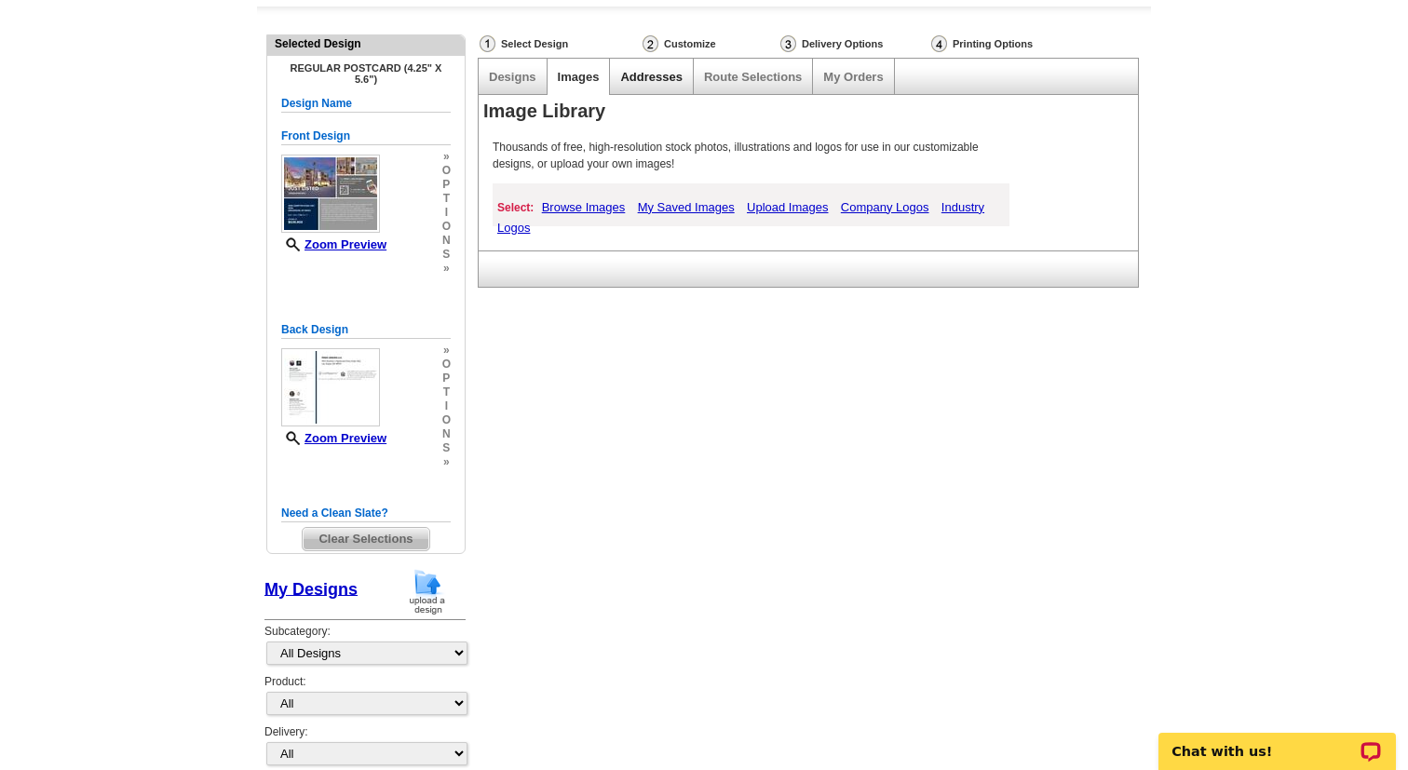
click at [658, 80] on link "Addresses" at bounding box center [650, 77] width 61 height 14
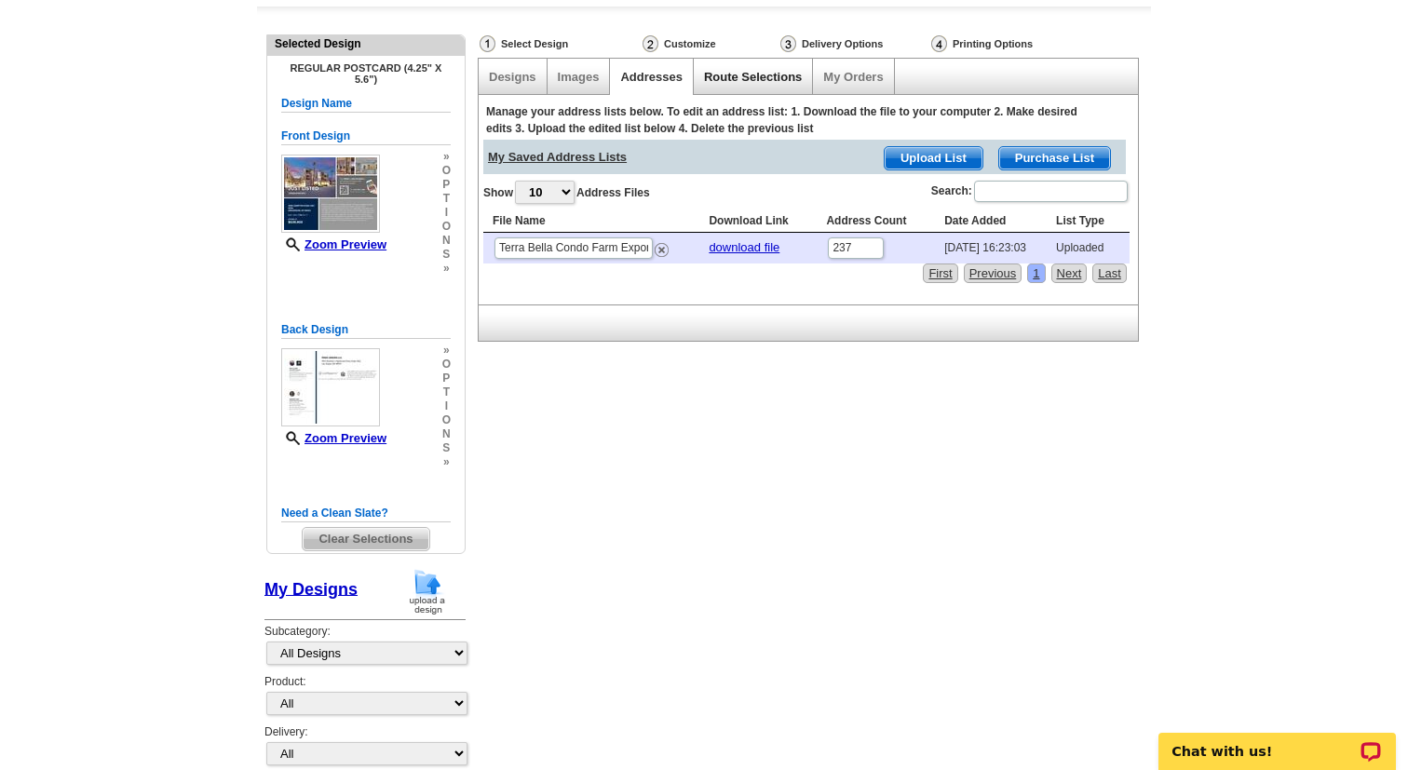
click at [726, 83] on link "Route Selections" at bounding box center [753, 77] width 98 height 14
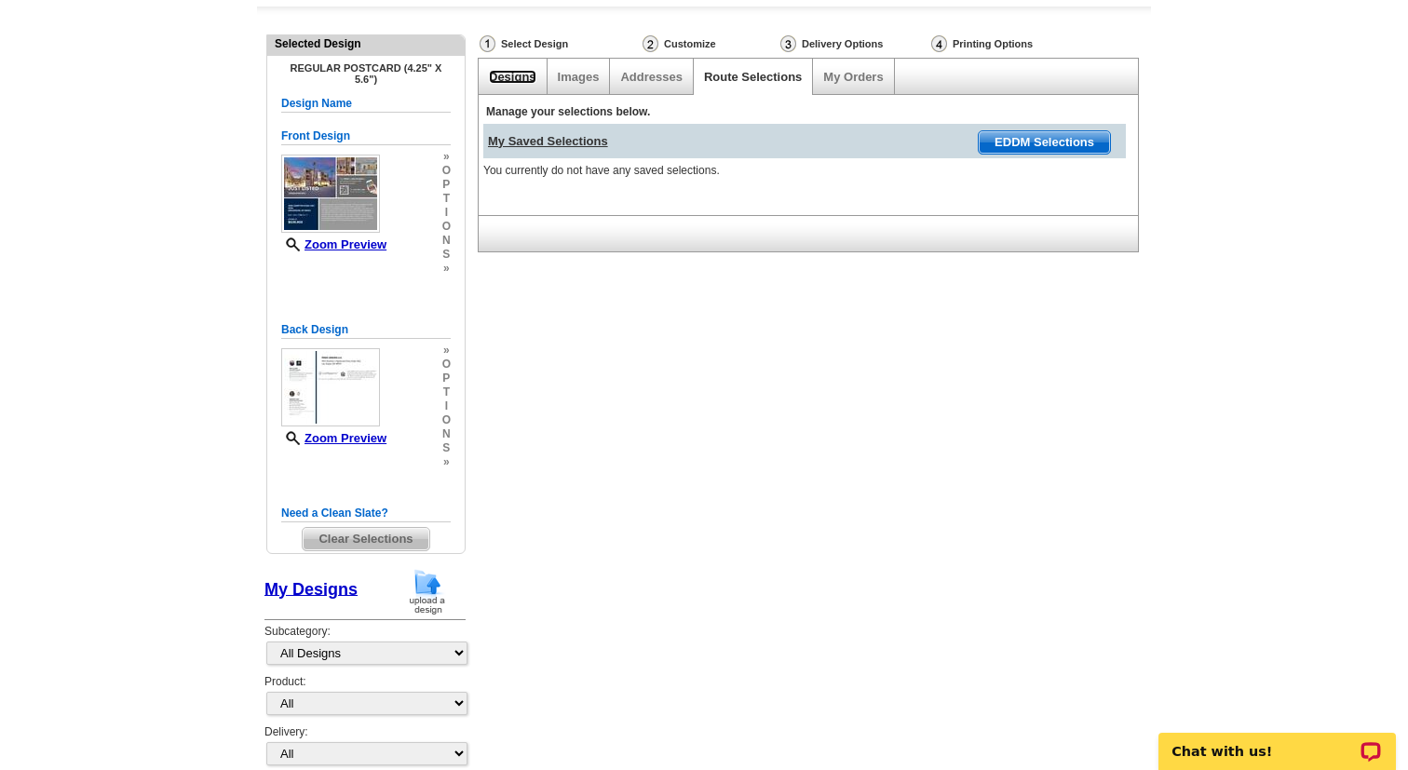
click at [509, 82] on link "Designs" at bounding box center [512, 77] width 47 height 14
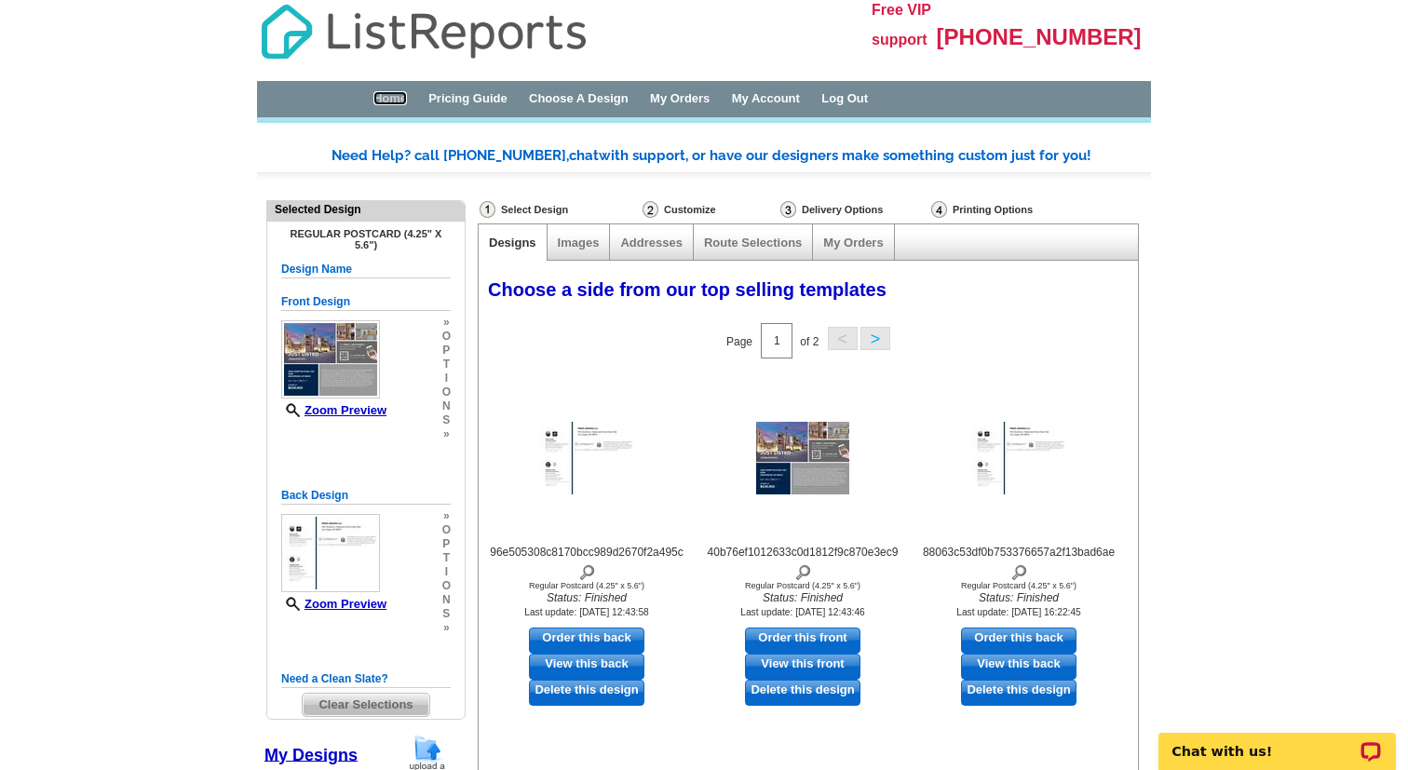
click at [397, 101] on link "Home" at bounding box center [390, 98] width 34 height 14
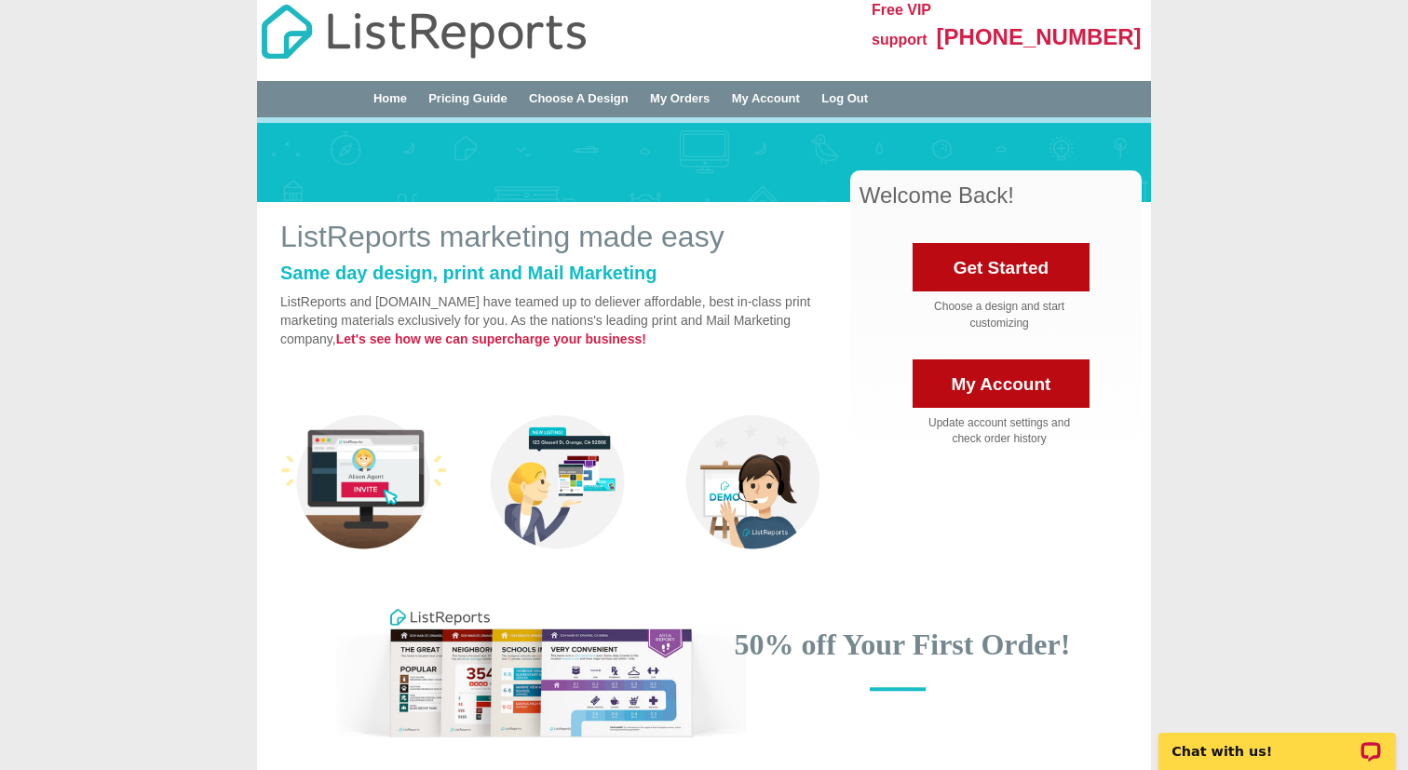
click at [390, 106] on div "Home Pricing Guide Choose A Design My Orders My Account Log Out" at bounding box center [740, 99] width 799 height 18
click at [391, 101] on link "Home" at bounding box center [390, 98] width 34 height 14
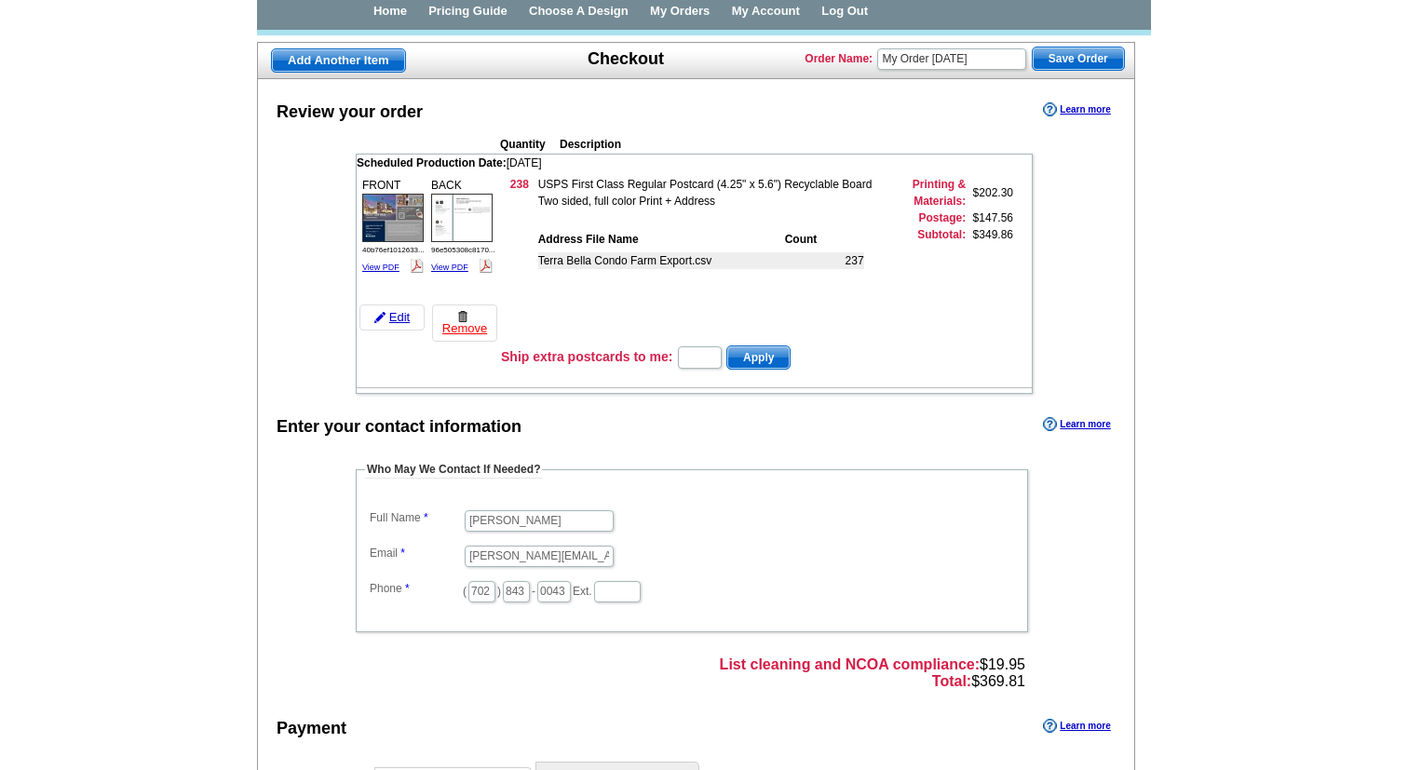
scroll to position [87, 0]
